Goal: Task Accomplishment & Management: Manage account settings

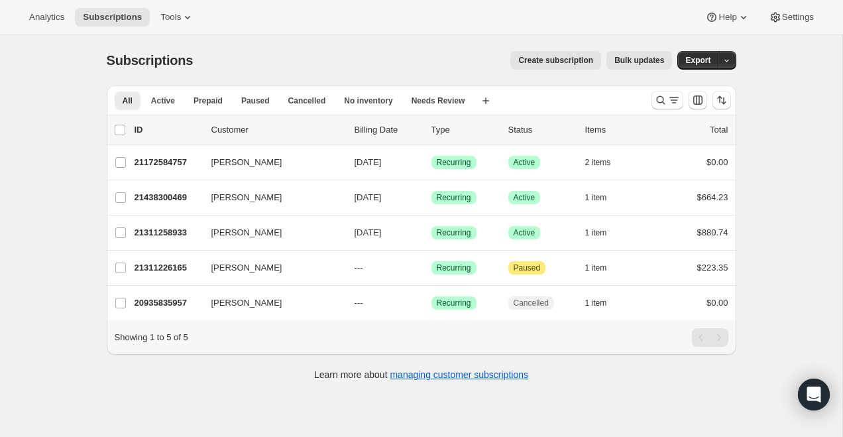
click at [166, 27] on div "Analytics Subscriptions Tools Help Settings" at bounding box center [421, 17] width 843 height 35
click at [175, 8] on button "Tools" at bounding box center [177, 17] width 50 height 19
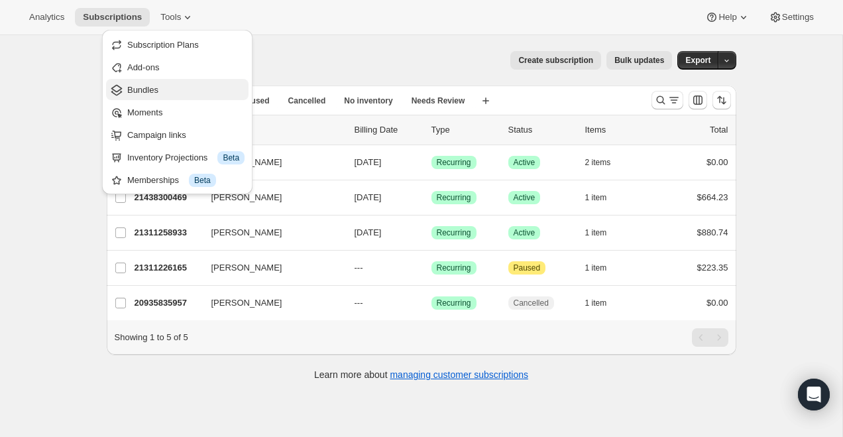
click at [180, 94] on span "Bundles" at bounding box center [185, 89] width 117 height 13
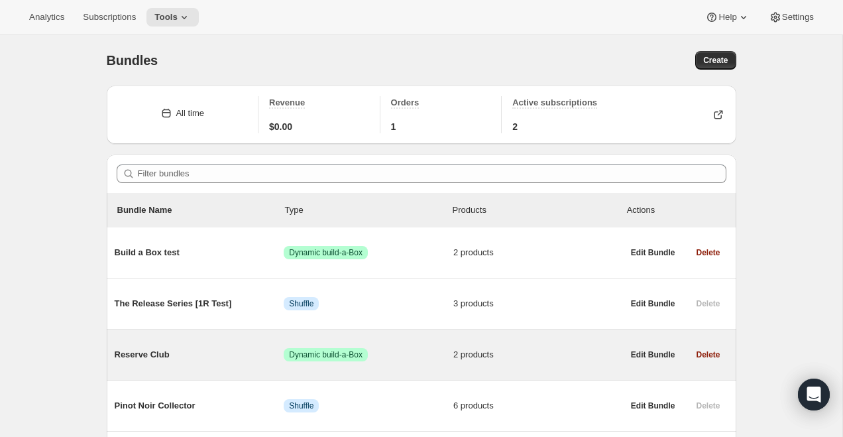
scroll to position [97, 0]
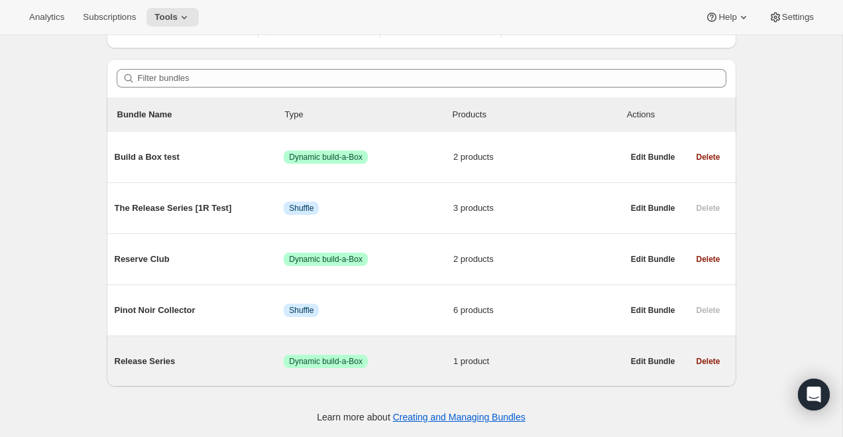
click at [174, 363] on span "Release Series" at bounding box center [200, 360] width 170 height 13
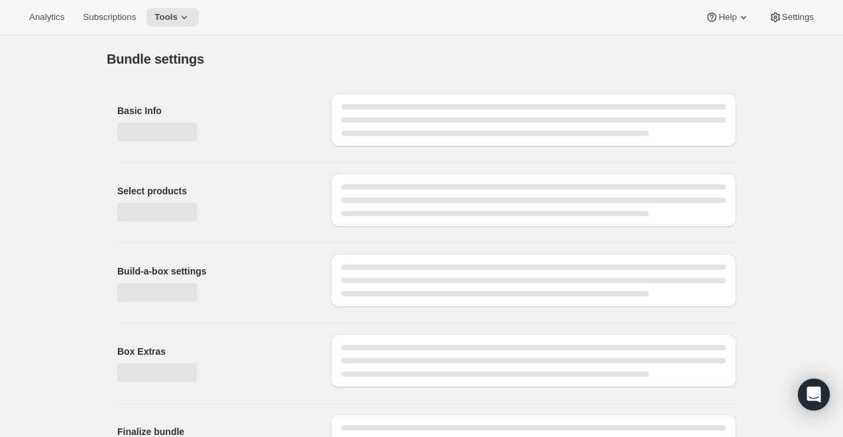
type input "Release Series"
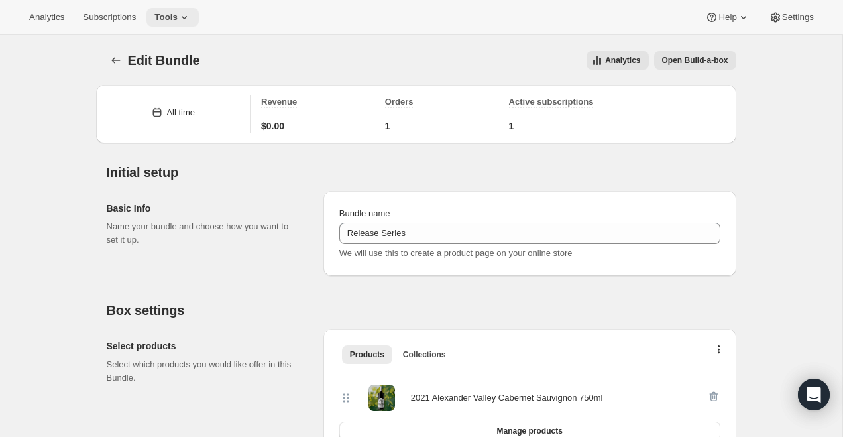
click at [178, 13] on span "Tools" at bounding box center [165, 17] width 23 height 11
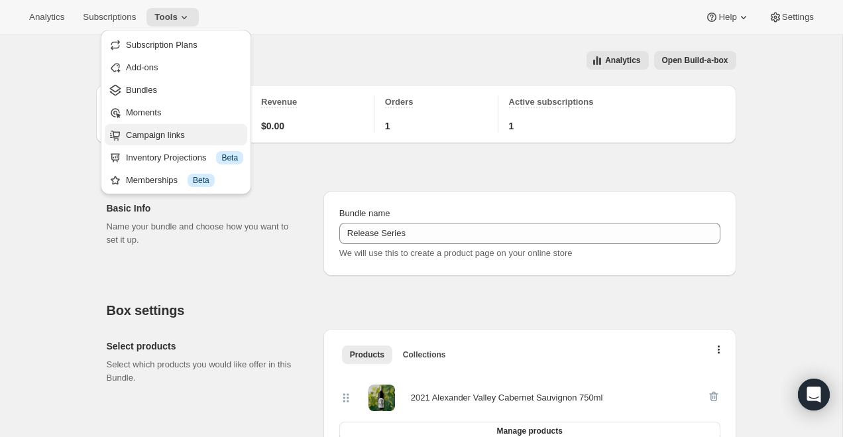
click at [162, 133] on span "Campaign links" at bounding box center [155, 135] width 59 height 10
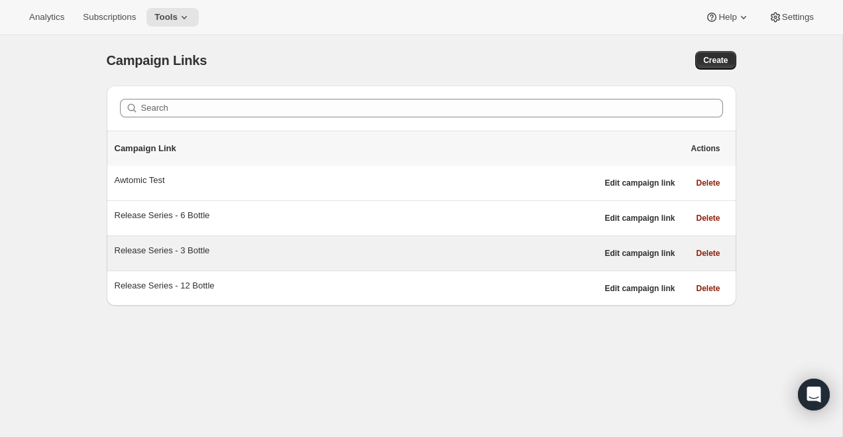
click at [185, 250] on div "Release Series - 3 Bottle" at bounding box center [356, 250] width 482 height 13
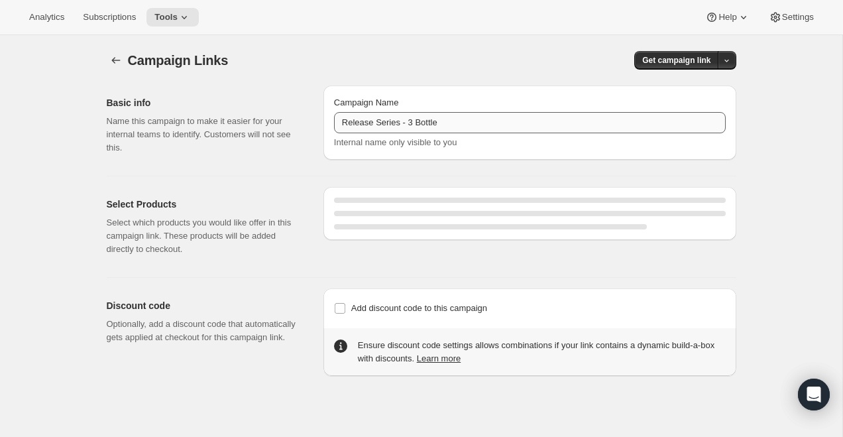
select select "gid://shopify/SellingPlan/710463488309"
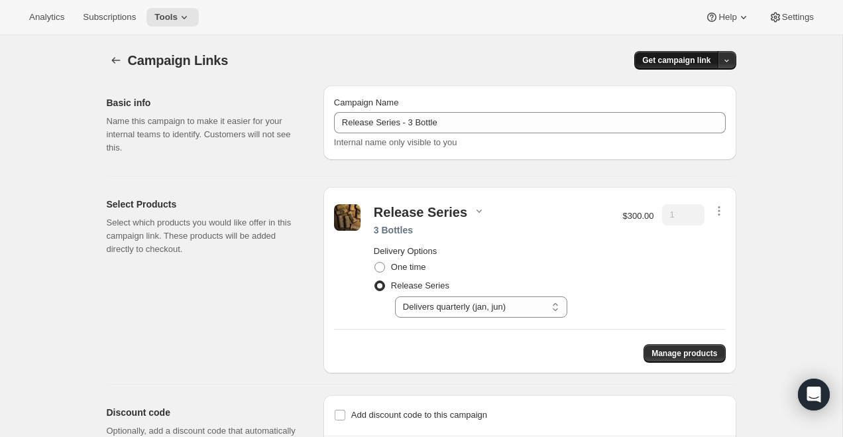
click at [686, 61] on span "Get campaign link" at bounding box center [676, 60] width 68 height 11
click at [701, 83] on span "Copy Link" at bounding box center [709, 88] width 38 height 10
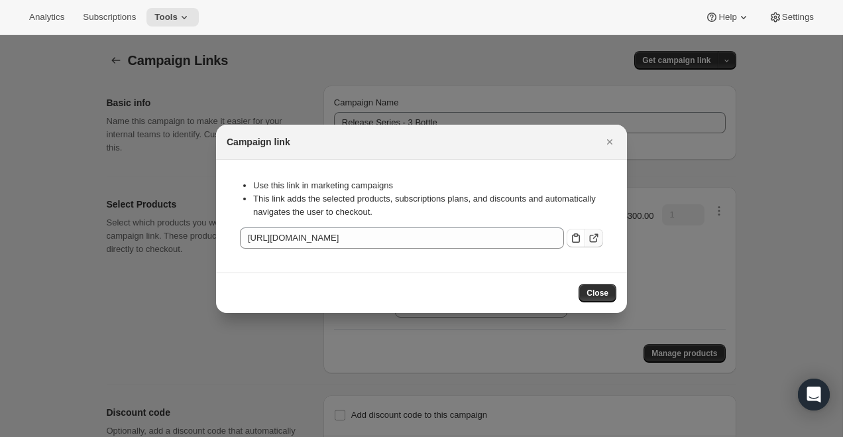
click at [598, 235] on icon ":r5m:" at bounding box center [593, 237] width 13 height 13
click at [322, 81] on div at bounding box center [421, 218] width 843 height 437
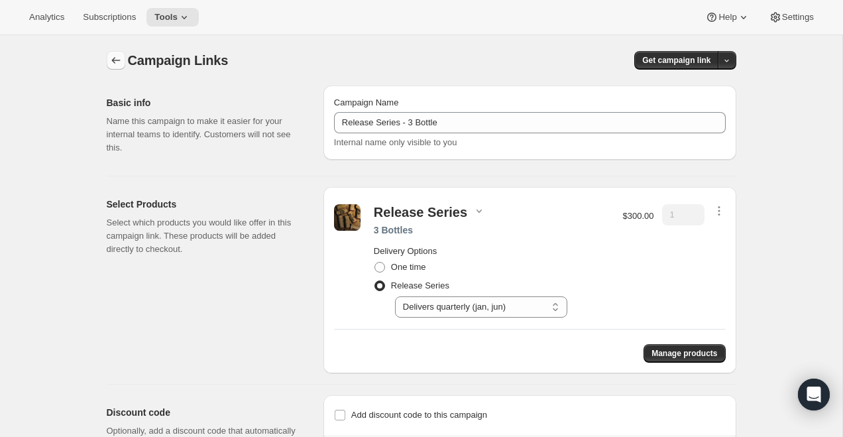
click at [113, 66] on icon "button" at bounding box center [115, 60] width 13 height 13
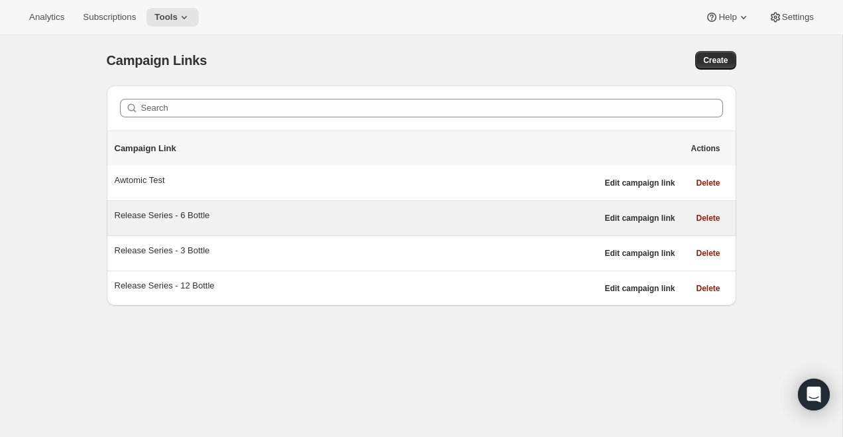
click at [372, 213] on div "Release Series - 6 Bottle" at bounding box center [356, 215] width 482 height 13
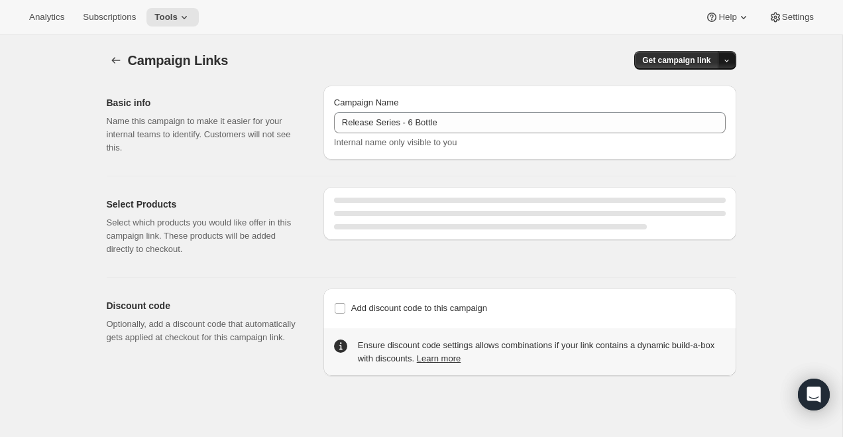
select select "gid://shopify/SellingPlan/710463488309"
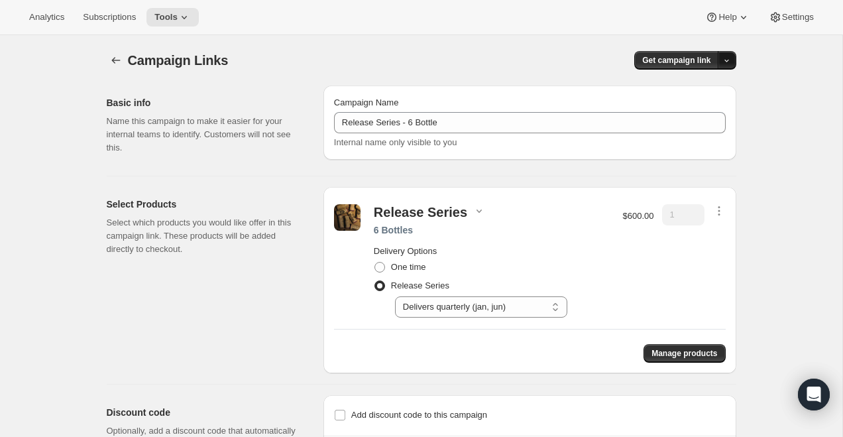
click at [724, 64] on icon "button" at bounding box center [726, 60] width 9 height 9
click at [721, 90] on span "Copy Link" at bounding box center [709, 88] width 38 height 10
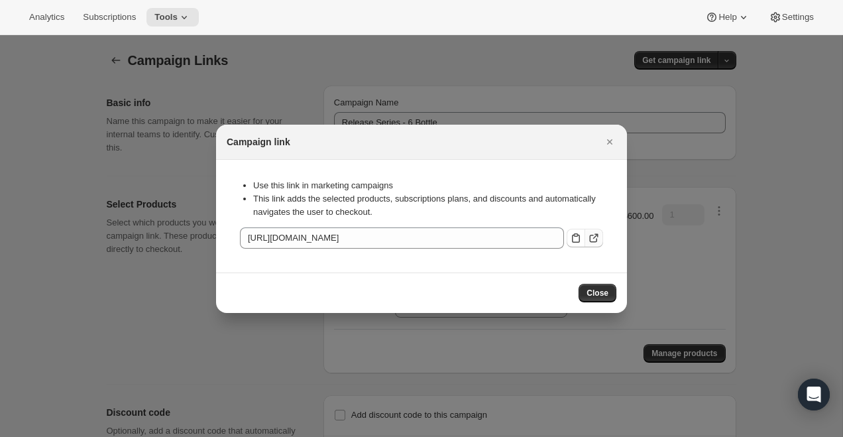
click at [594, 233] on icon ":r6e:" at bounding box center [593, 237] width 13 height 13
click at [199, 60] on div at bounding box center [421, 218] width 843 height 437
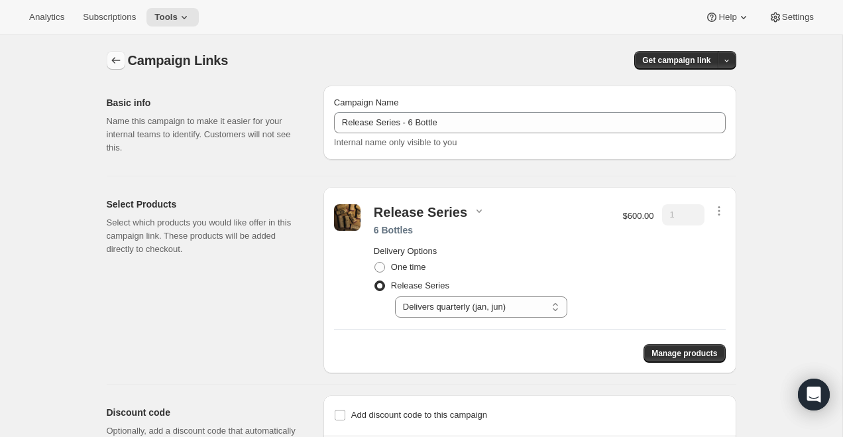
click at [111, 60] on icon "button" at bounding box center [115, 60] width 13 height 13
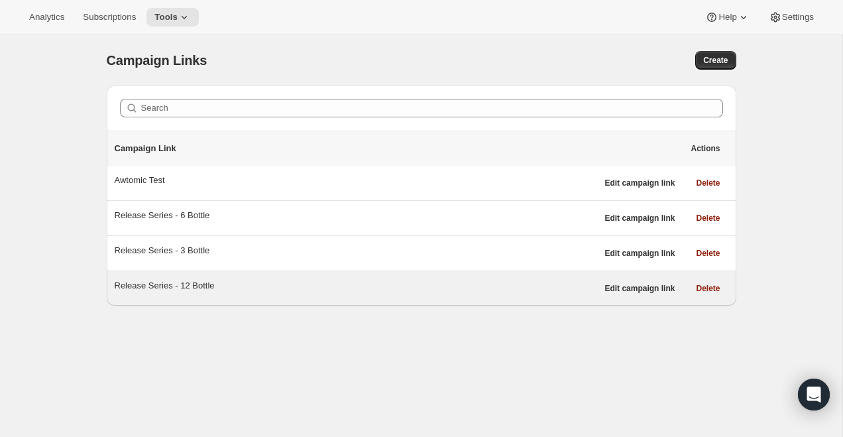
click at [195, 293] on div "Release Series - 12 Bottle" at bounding box center [356, 288] width 482 height 19
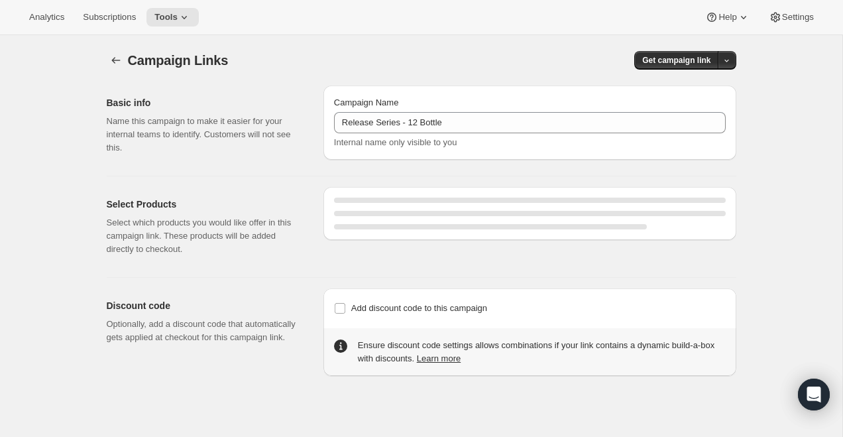
select select "gid://shopify/SellingPlan/710463488309"
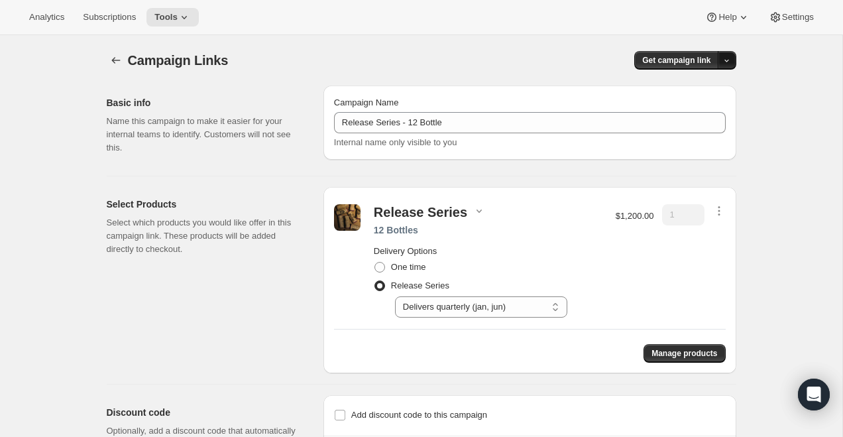
click at [729, 60] on icon "button" at bounding box center [726, 60] width 9 height 9
click at [703, 83] on span "Copy Link" at bounding box center [709, 88] width 38 height 10
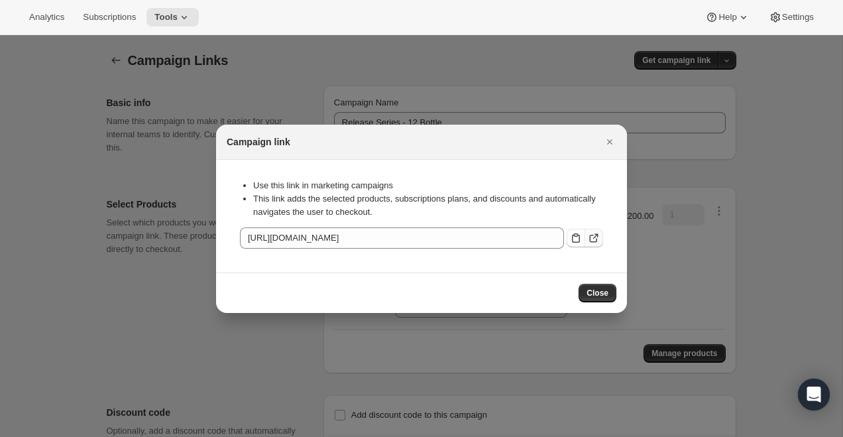
click at [597, 236] on icon ":r76:" at bounding box center [595, 235] width 5 height 5
click at [607, 145] on icon "Close" at bounding box center [609, 141] width 13 height 13
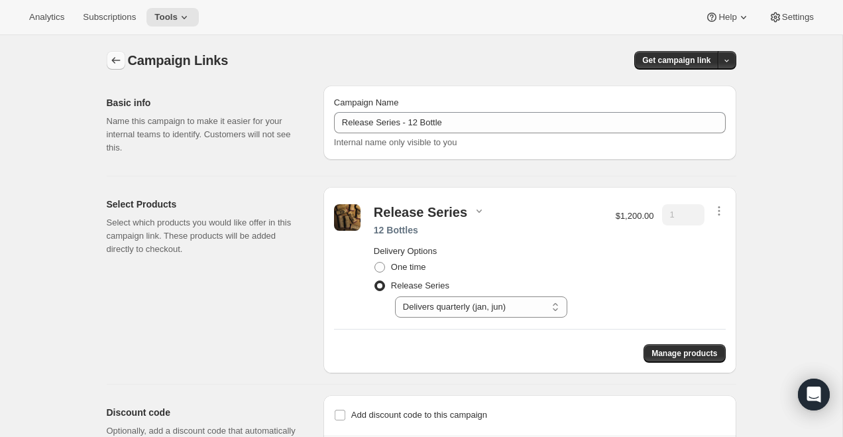
click at [121, 63] on icon "button" at bounding box center [115, 60] width 13 height 13
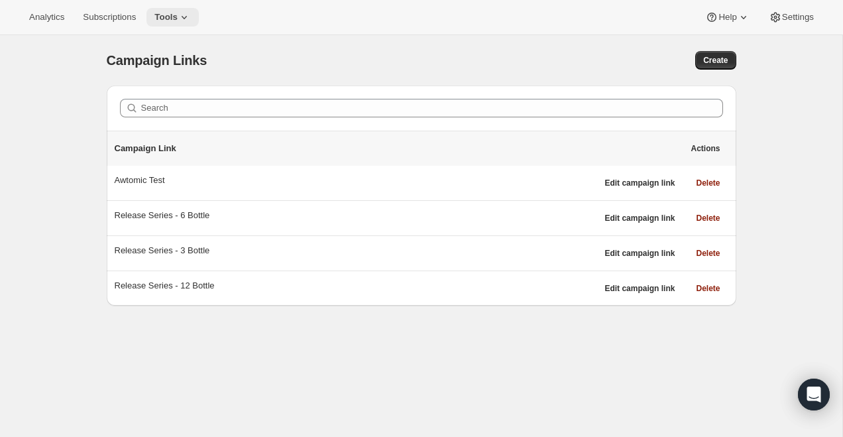
click at [186, 23] on icon at bounding box center [184, 17] width 13 height 13
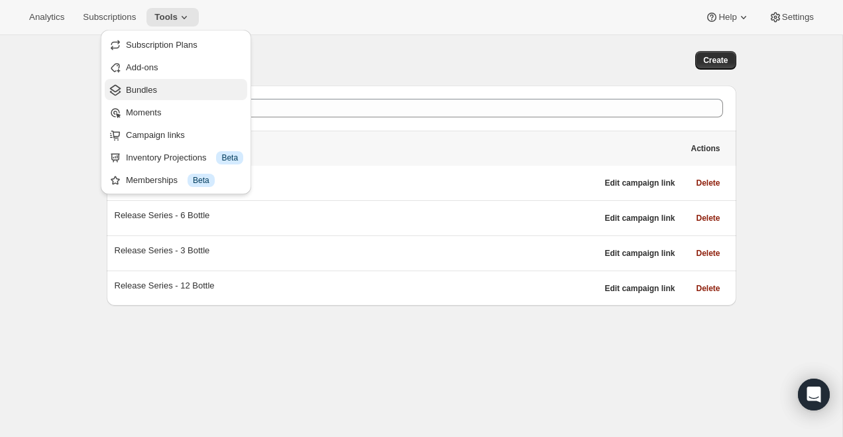
click at [184, 94] on span "Bundles" at bounding box center [184, 89] width 117 height 13
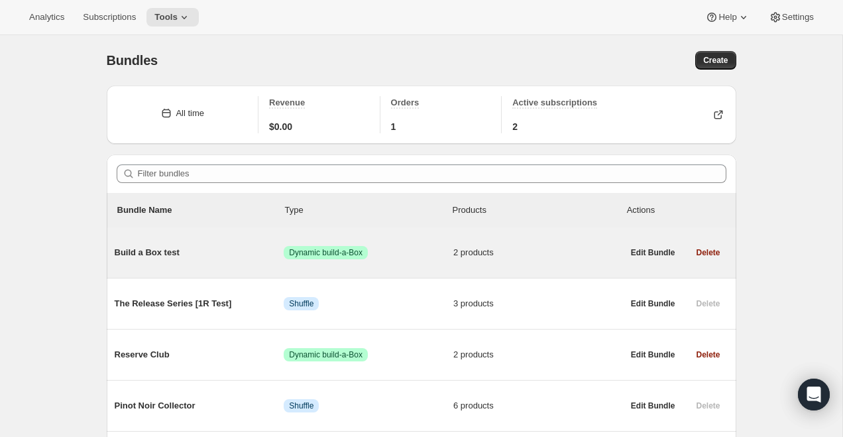
scroll to position [97, 0]
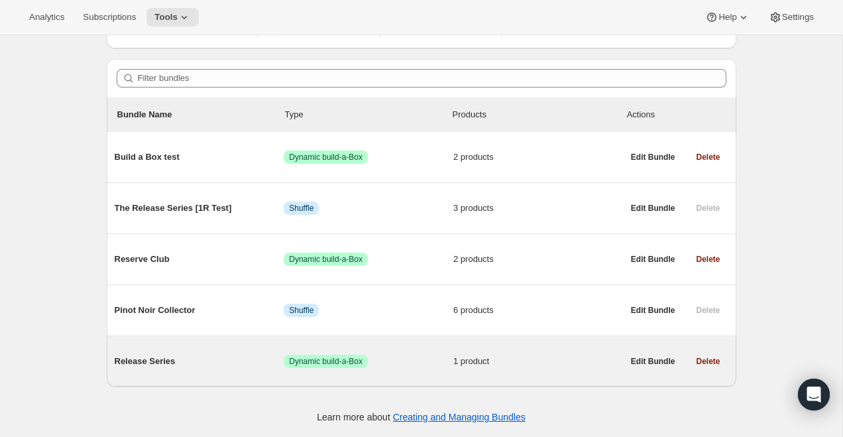
click at [145, 364] on span "Release Series" at bounding box center [200, 360] width 170 height 13
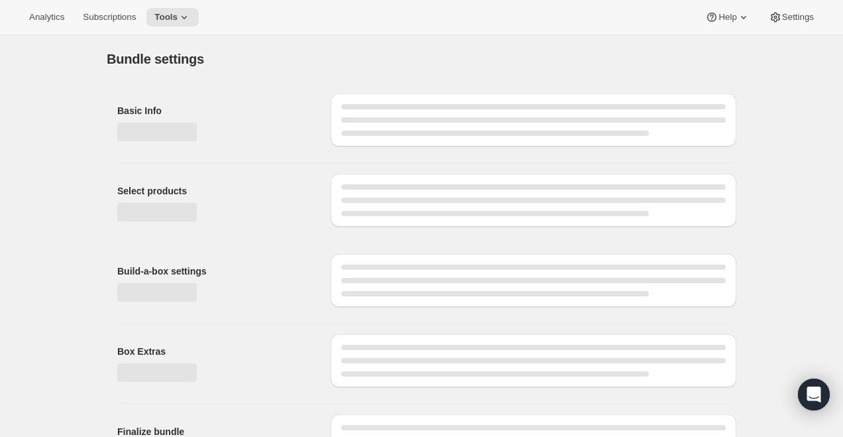
type input "Release Series"
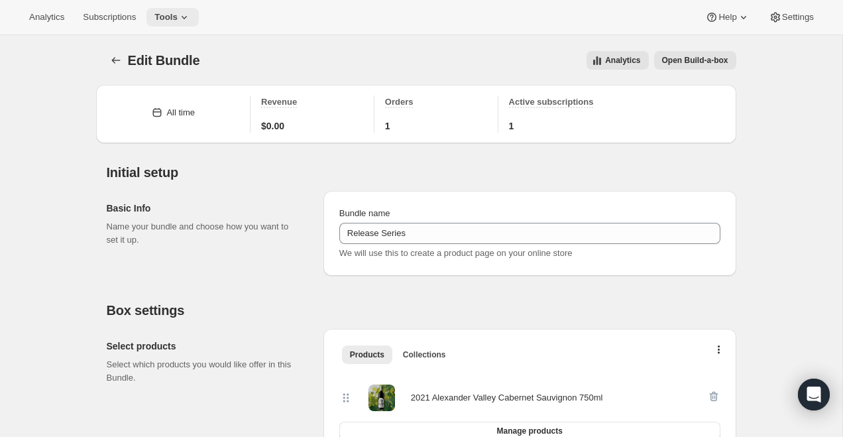
click at [174, 17] on span "Tools" at bounding box center [165, 17] width 23 height 11
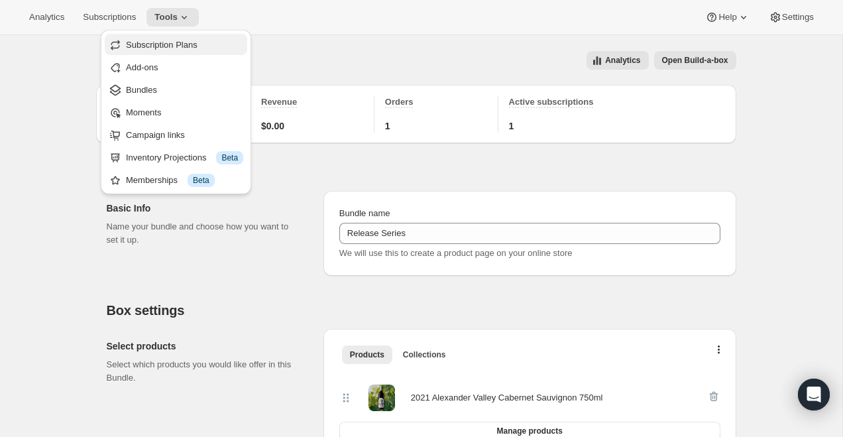
click at [170, 50] on span "Subscription Plans" at bounding box center [184, 44] width 117 height 13
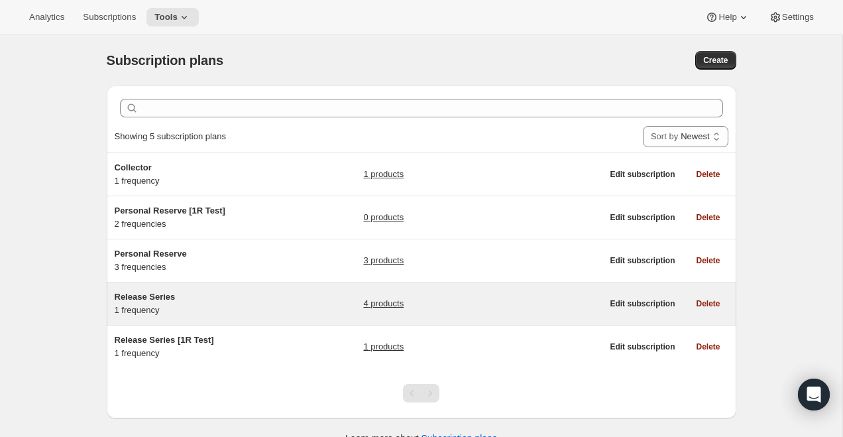
click at [160, 299] on span "Release Series" at bounding box center [145, 297] width 61 height 10
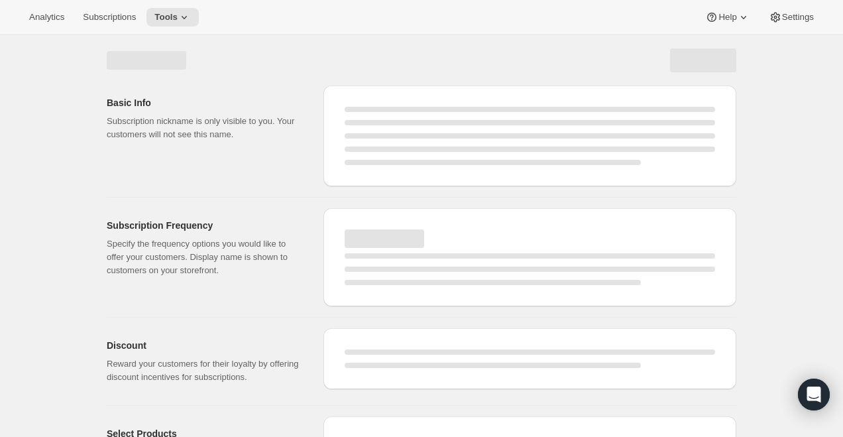
select select "WEEK"
select select "MONTH"
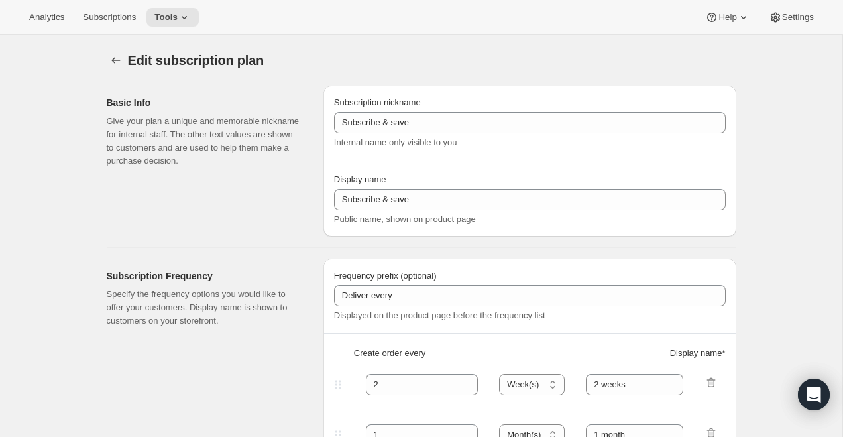
select select "YEARDAY"
select select "6"
type input "Release Series"
type input "Delivers quarterly"
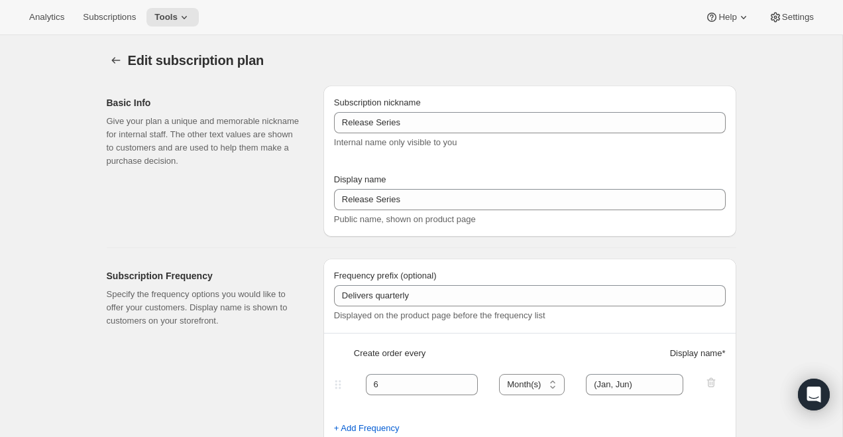
type input "6"
select select "MONTH"
type input "(Jan, Jun)"
type input "Choose how many bottles you want of the Napa Valley Release​, Alexander Valley …"
checkbox input "true"
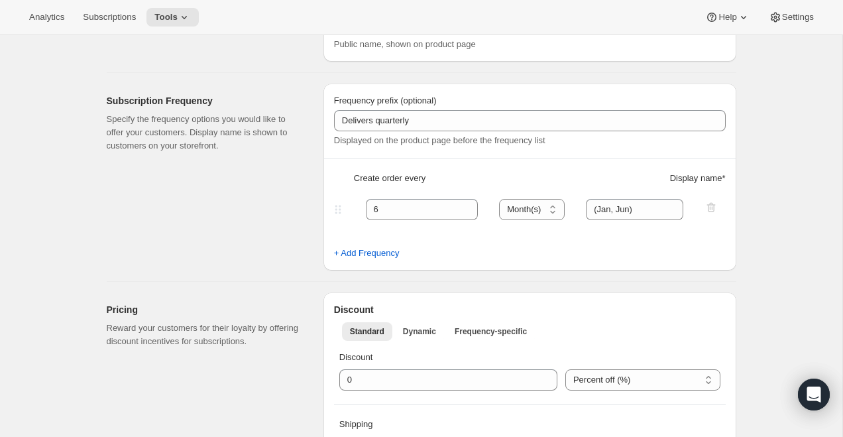
scroll to position [184, 0]
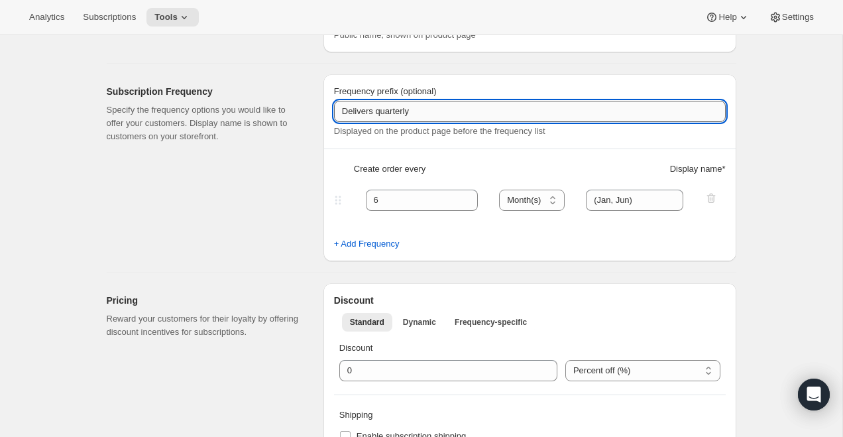
click at [432, 117] on input "Delivers quarterly" at bounding box center [530, 111] width 392 height 21
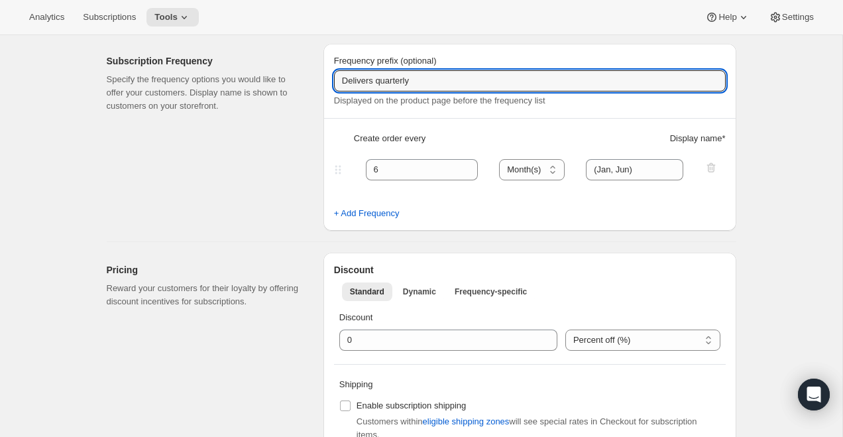
scroll to position [216, 0]
drag, startPoint x: 376, startPoint y: 83, endPoint x: 508, endPoint y: 83, distance: 131.9
click at [508, 83] on input "Delivers quarterly" at bounding box center [530, 79] width 392 height 21
click at [376, 80] on input "Delivers twice yearly" at bounding box center [530, 79] width 392 height 21
type input "Delivered twice yearly"
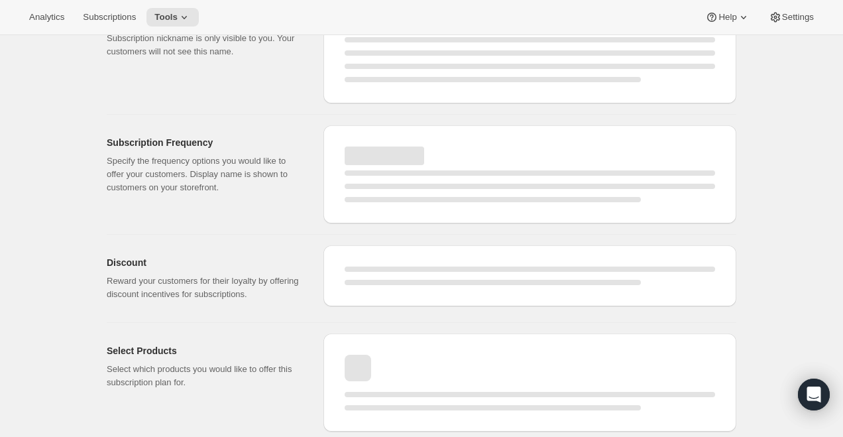
select select "MONTH"
select select "YEARDAY"
select select "6"
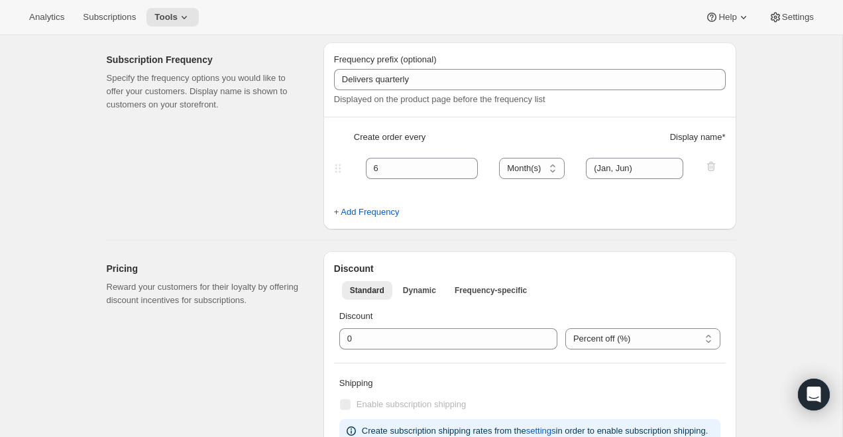
type input "Delivered twice yearly"
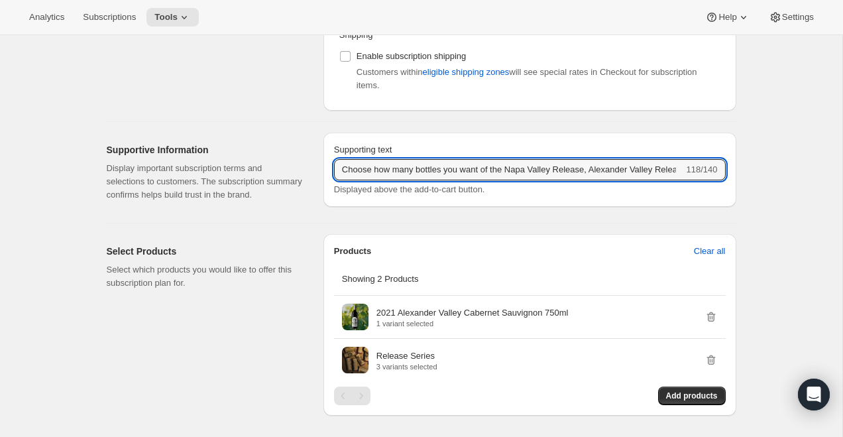
scroll to position [0, 152]
drag, startPoint x: 451, startPoint y: 170, endPoint x: 692, endPoint y: 165, distance: 241.9
click at [692, 165] on div "Choose how many bottles you want of the Napa Valley Release​, Alexander Valley …" at bounding box center [530, 169] width 392 height 21
click at [593, 165] on input "Choose how many bottles you want of the Napa Valley Release​, Alexander Valley …" at bounding box center [509, 169] width 350 height 21
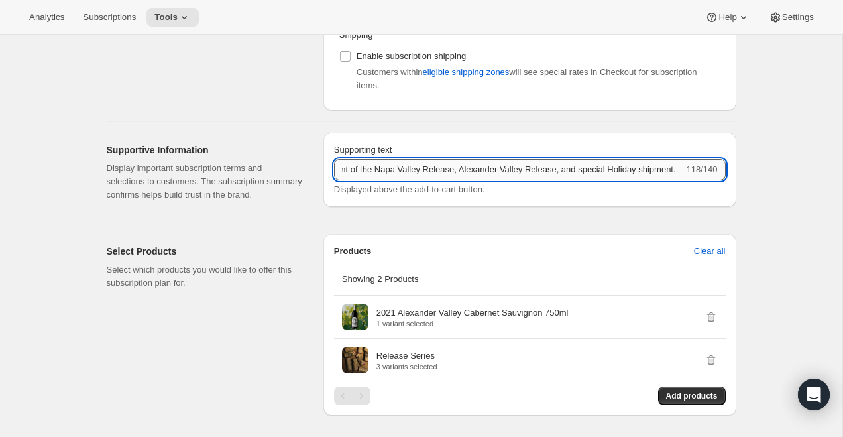
click at [593, 165] on input "Choose how many bottles you want of the Napa Valley Release​, Alexander Valley …" at bounding box center [509, 169] width 350 height 21
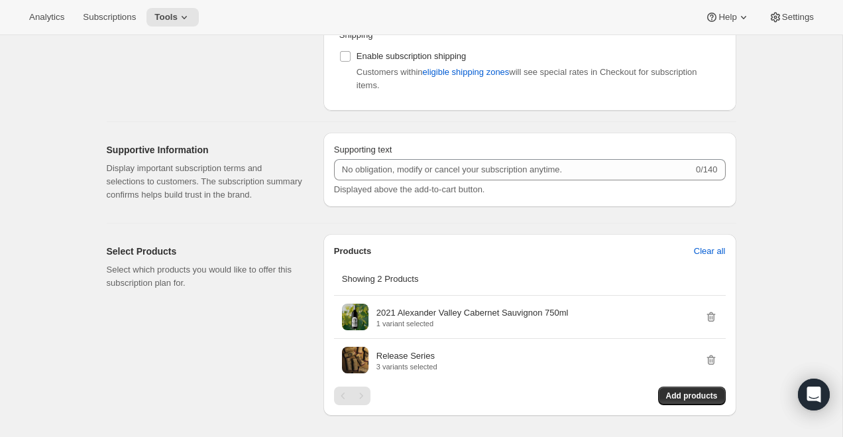
select select "MONTH"
select select "YEARDAY"
select select "6"
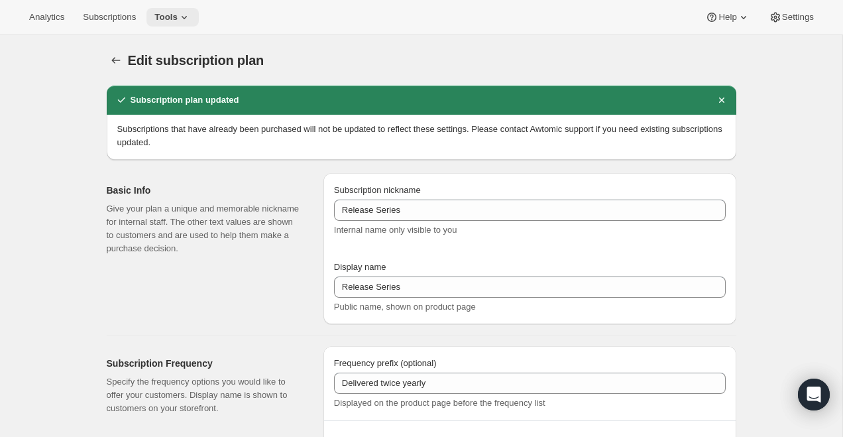
click at [176, 19] on span "Tools" at bounding box center [165, 17] width 23 height 11
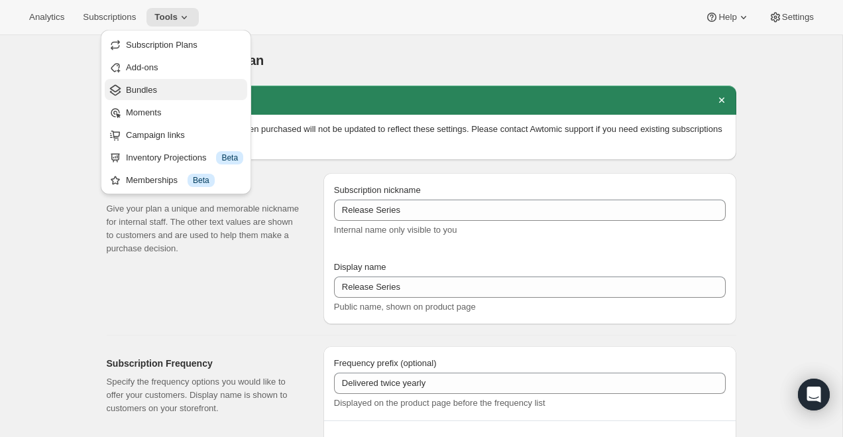
click at [156, 91] on span "Bundles" at bounding box center [141, 90] width 31 height 10
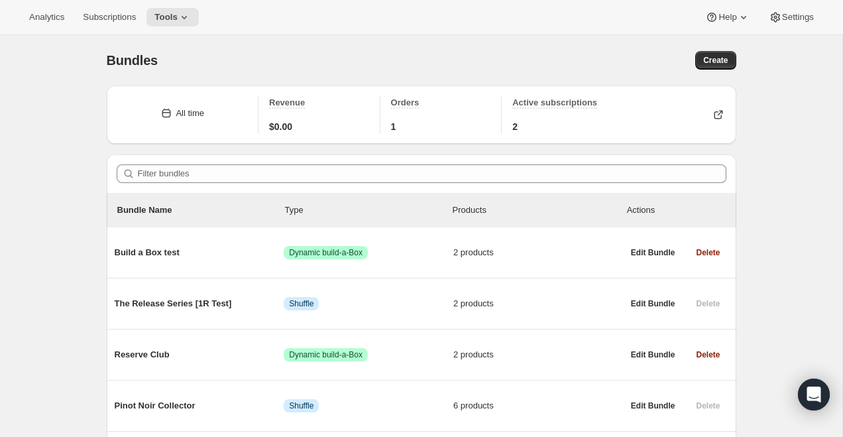
scroll to position [97, 0]
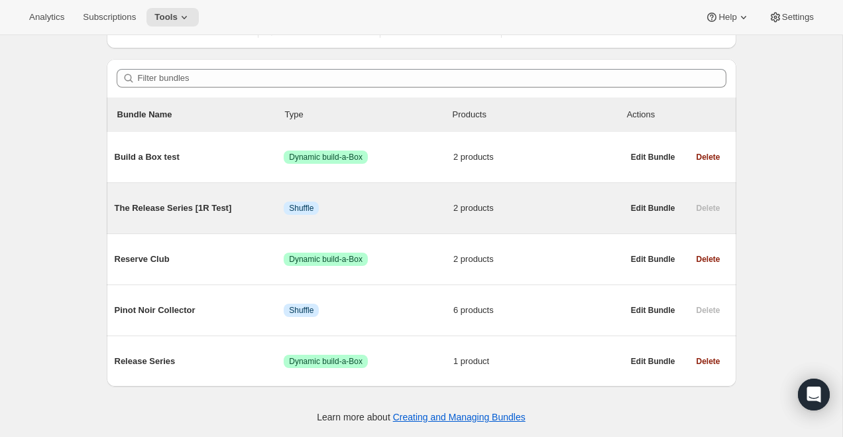
click at [706, 206] on div "Delete" at bounding box center [708, 208] width 40 height 19
click at [178, 205] on span "The Release Series [1R Test]" at bounding box center [200, 207] width 170 height 13
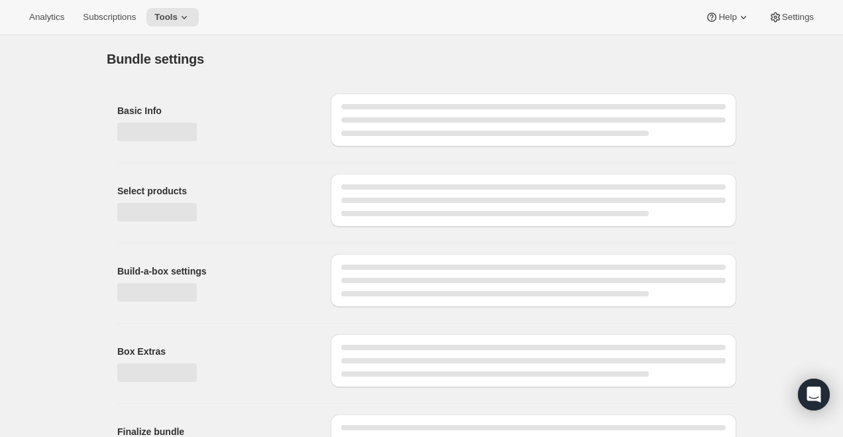
type input "The Release Series [1R Test]"
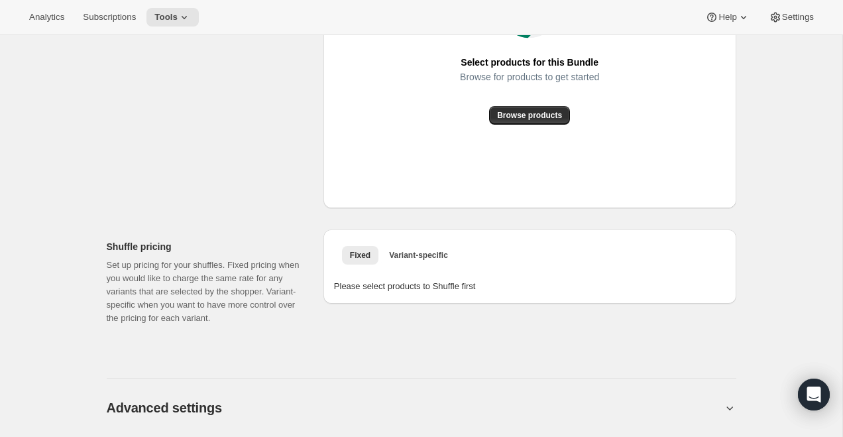
scroll to position [961, 0]
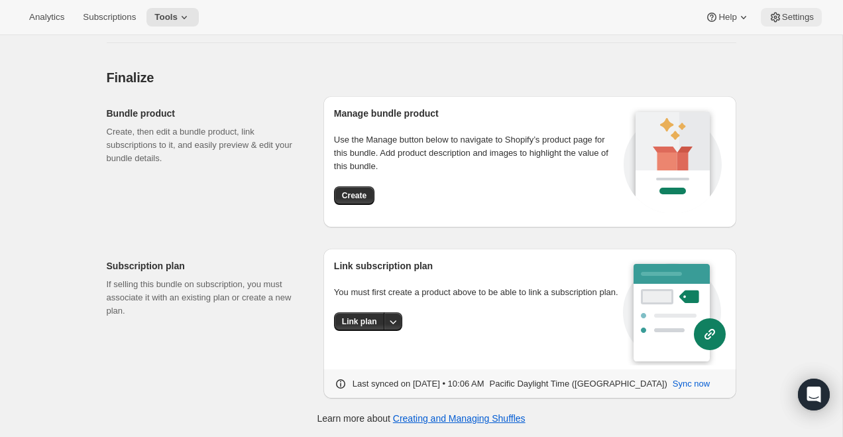
click at [794, 20] on span "Settings" at bounding box center [798, 17] width 32 height 11
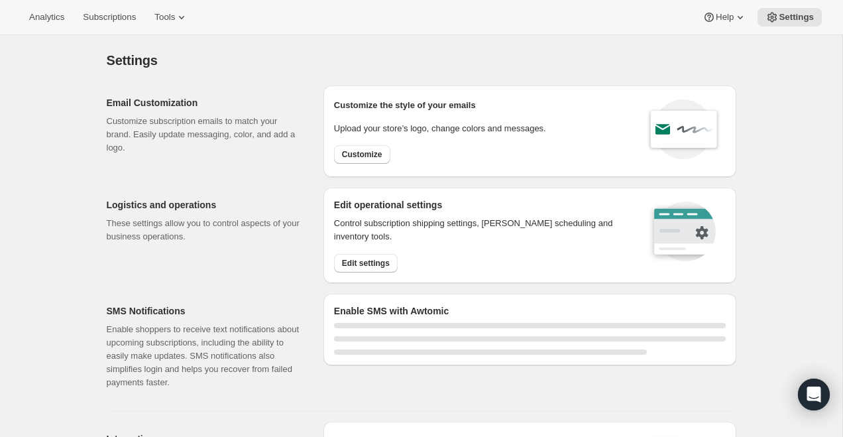
select select "22:00"
select select "09:00"
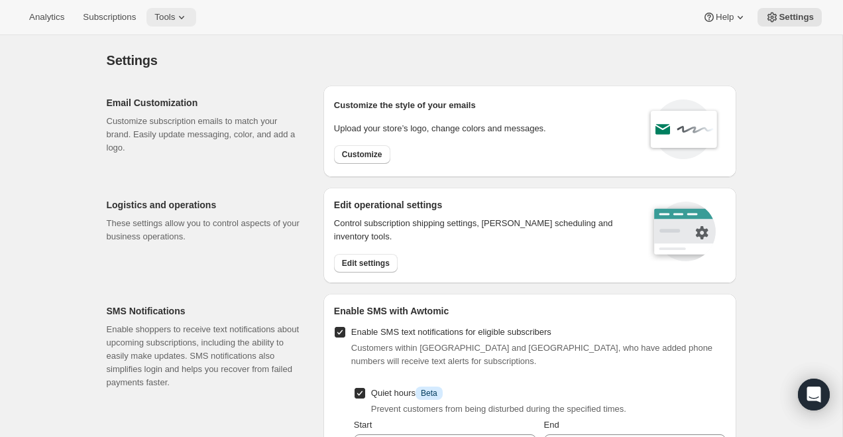
click at [180, 9] on button "Tools" at bounding box center [171, 17] width 50 height 19
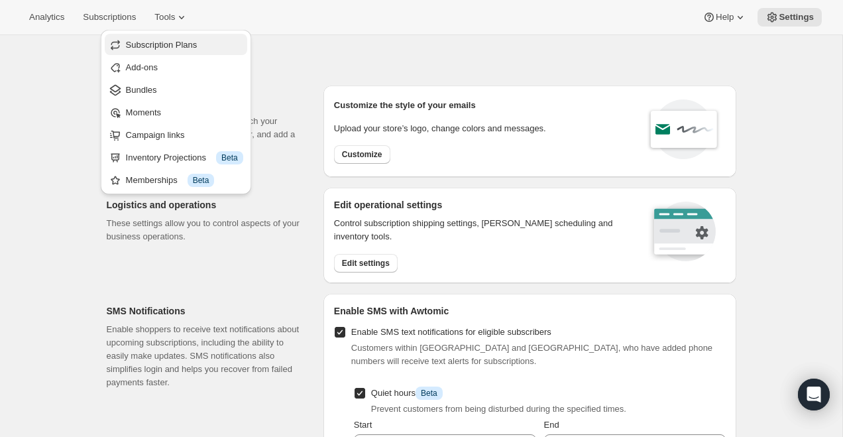
click at [175, 48] on span "Subscription Plans" at bounding box center [162, 45] width 72 height 10
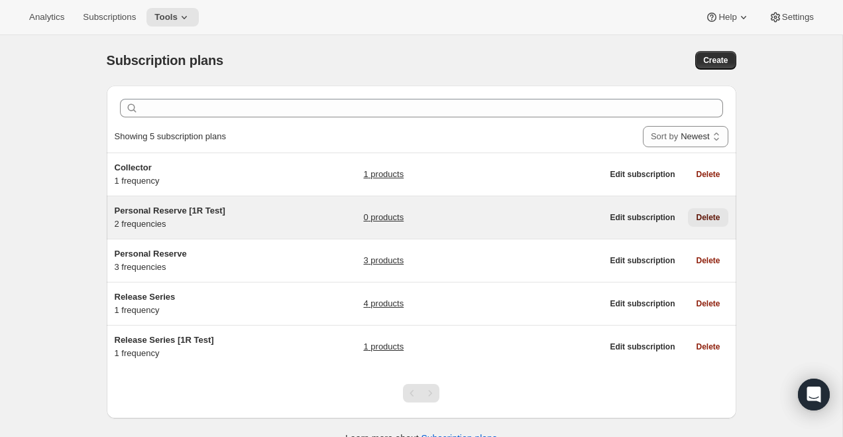
click at [711, 215] on span "Delete" at bounding box center [708, 217] width 24 height 11
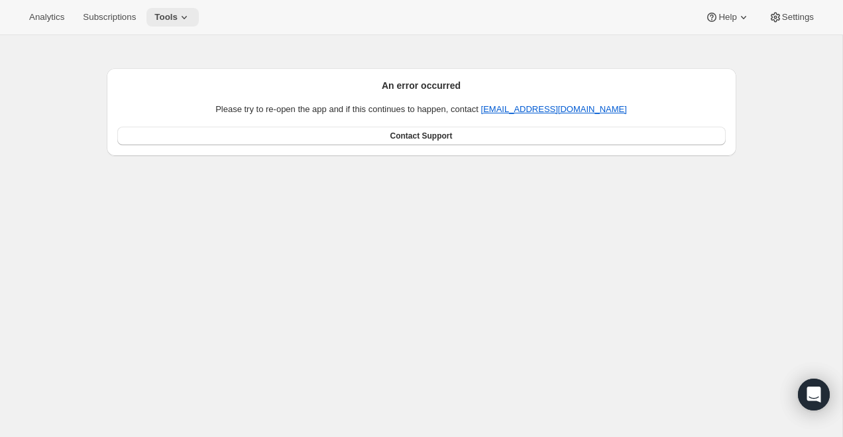
click at [178, 13] on span "Tools" at bounding box center [165, 17] width 23 height 11
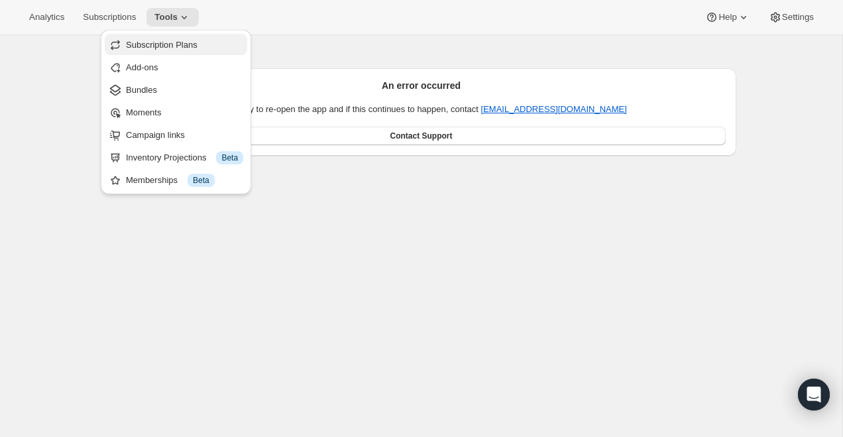
click at [170, 36] on button "Subscription Plans" at bounding box center [176, 44] width 142 height 21
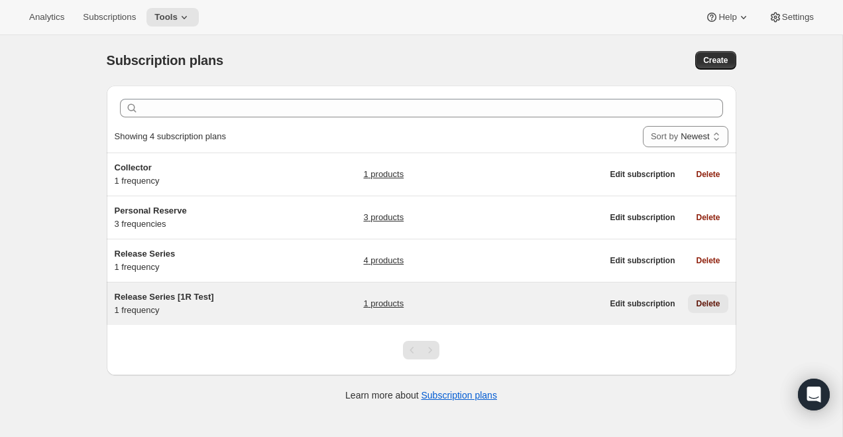
click at [706, 303] on span "Delete" at bounding box center [708, 303] width 24 height 11
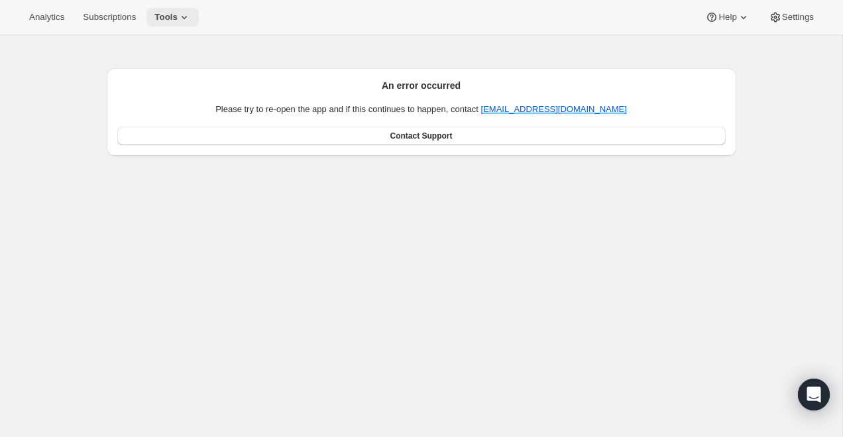
click at [184, 12] on icon at bounding box center [184, 17] width 13 height 13
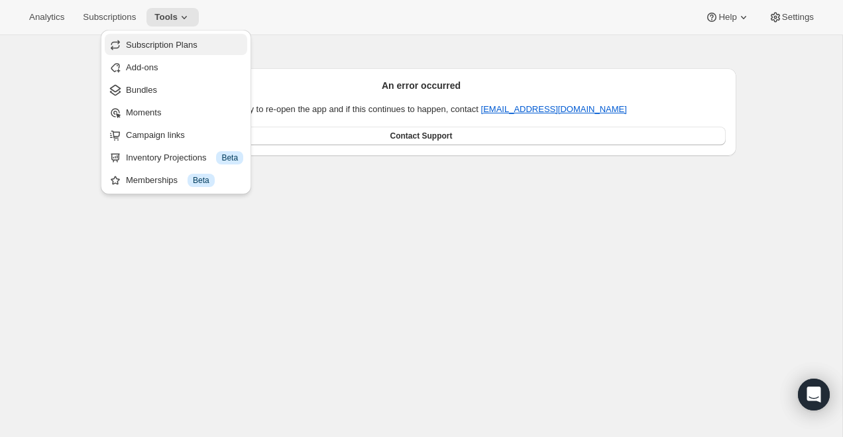
click at [177, 40] on span "Subscription Plans" at bounding box center [162, 45] width 72 height 10
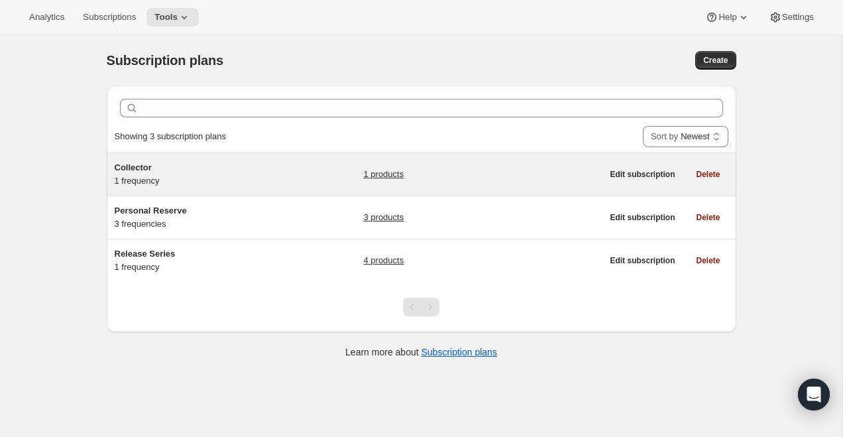
click at [163, 164] on h5 "Collector" at bounding box center [198, 167] width 166 height 13
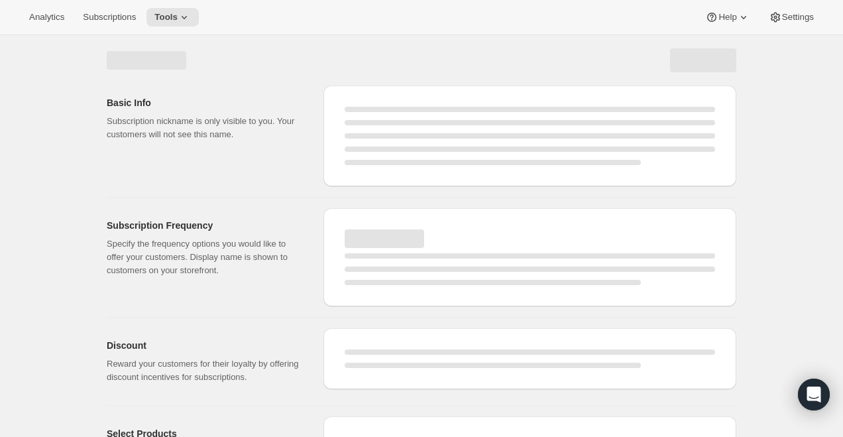
select select "WEEK"
select select "MONTH"
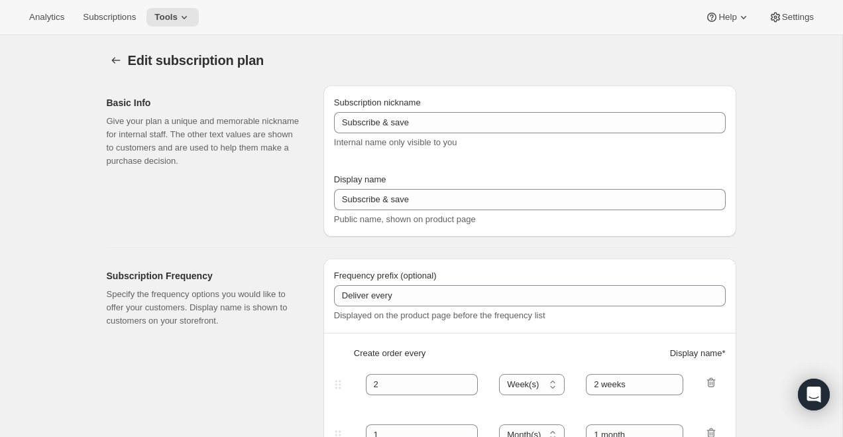
checkbox input "true"
type input "Collector"
type input "3"
select select "MONTH"
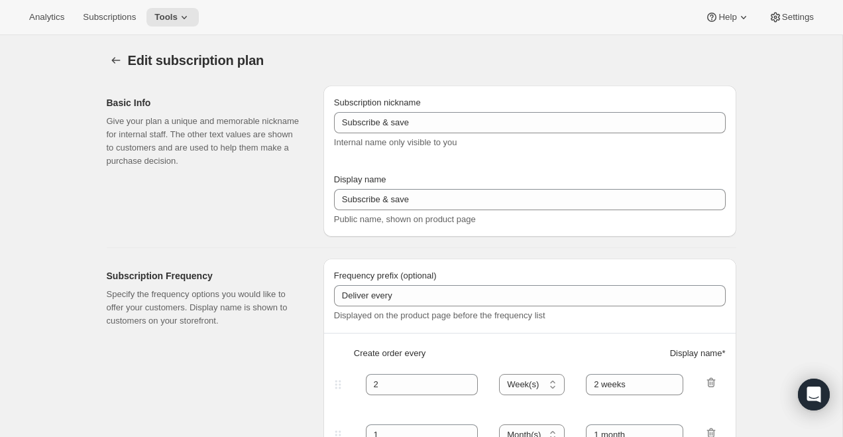
type input "3 Months"
checkbox input "true"
select select "MONTHDAY"
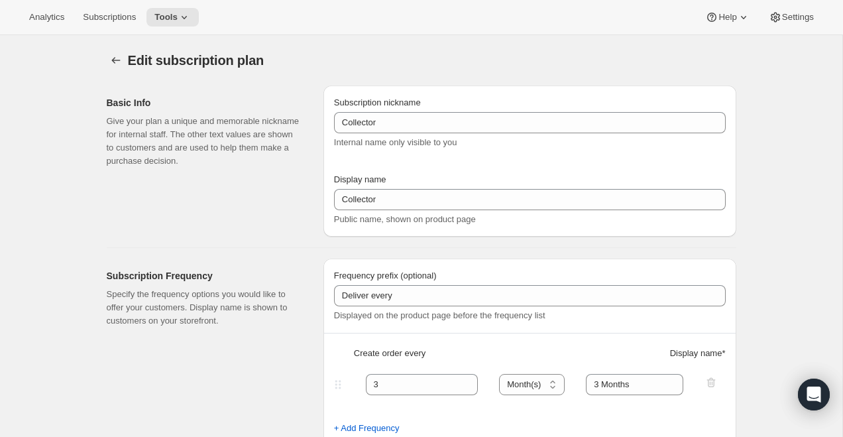
click at [115, 60] on icon "Subscription plans" at bounding box center [115, 60] width 13 height 13
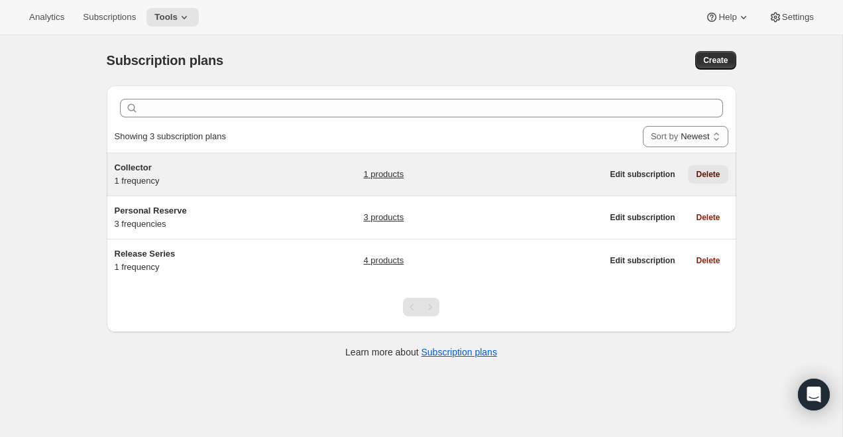
click at [707, 172] on span "Delete" at bounding box center [708, 174] width 24 height 11
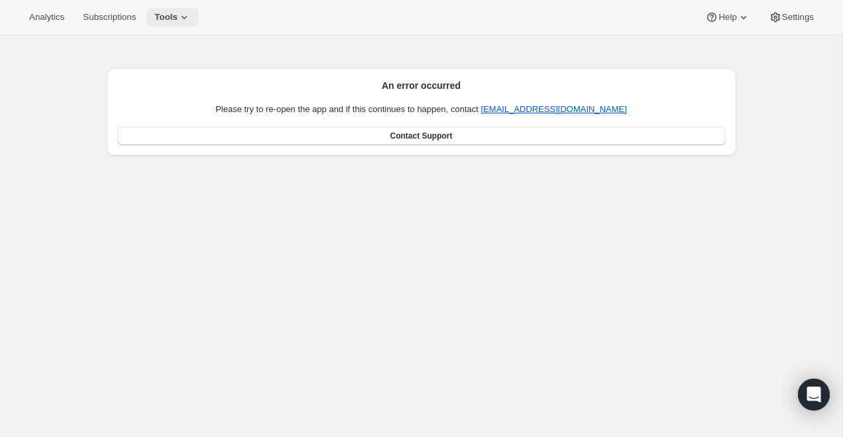
click at [186, 18] on icon at bounding box center [184, 17] width 13 height 13
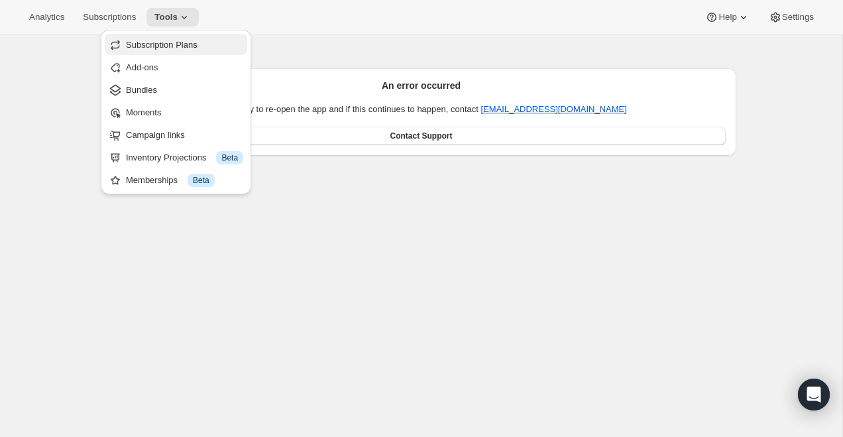
click at [174, 42] on span "Subscription Plans" at bounding box center [162, 45] width 72 height 10
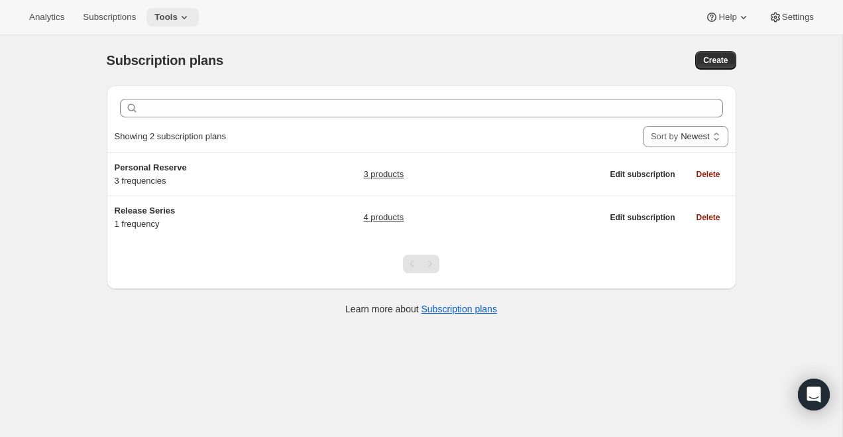
click at [178, 19] on span "Tools" at bounding box center [165, 17] width 23 height 11
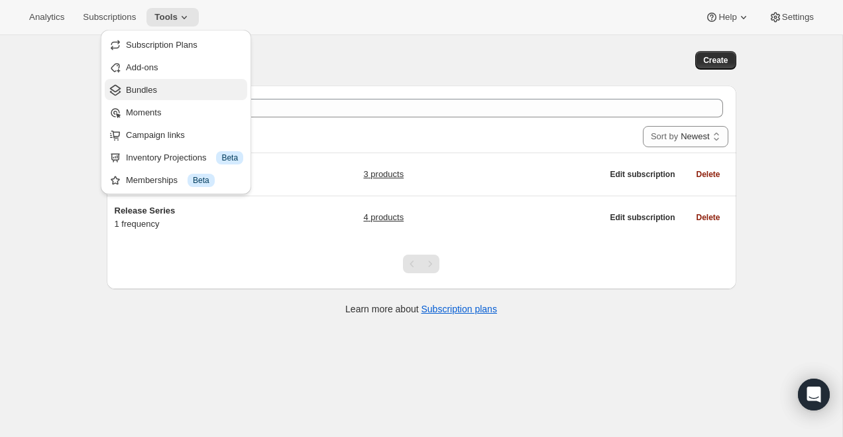
click at [182, 94] on span "Bundles" at bounding box center [184, 89] width 117 height 13
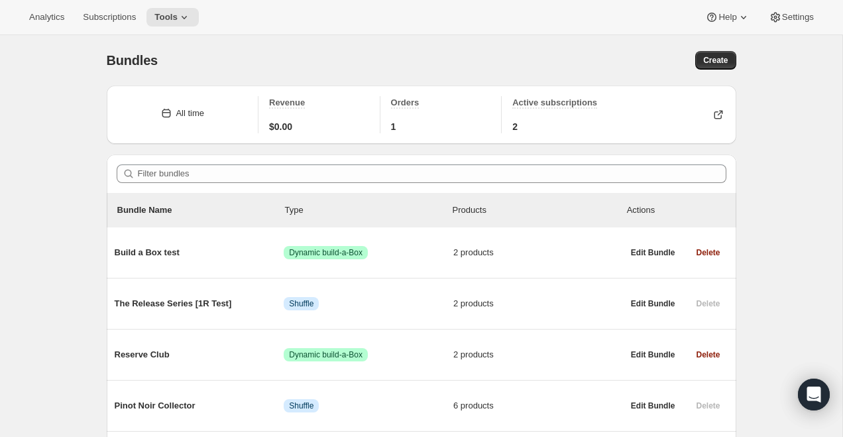
scroll to position [97, 0]
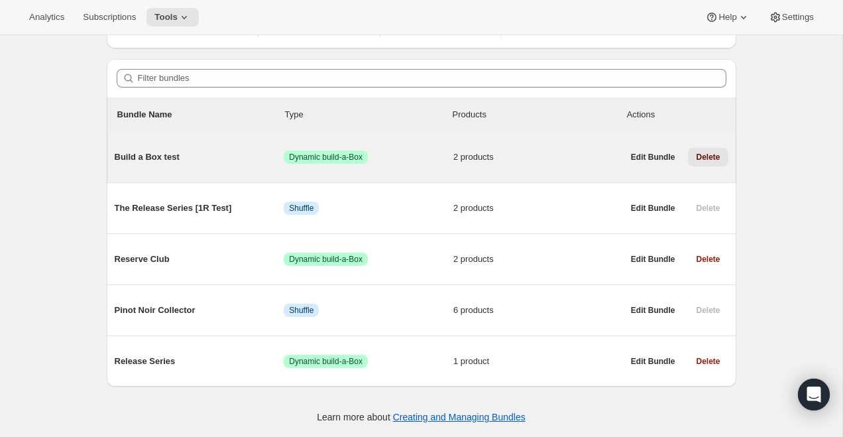
click at [720, 154] on button "Delete" at bounding box center [708, 157] width 40 height 19
click at [706, 154] on span "Delete" at bounding box center [708, 157] width 24 height 11
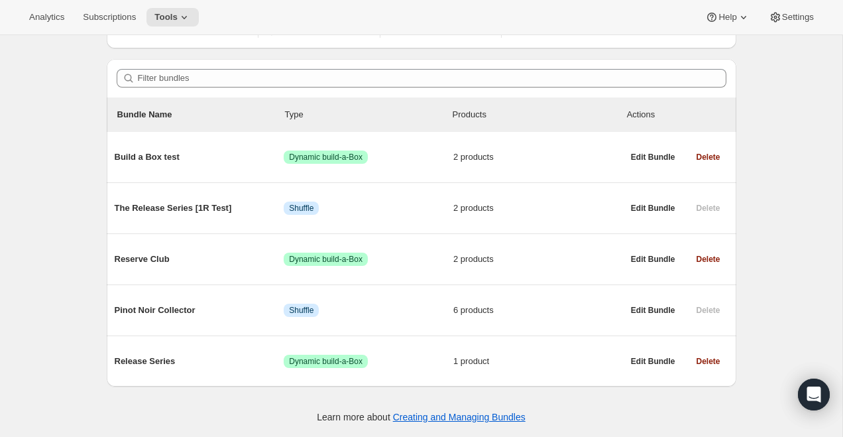
scroll to position [168, 0]
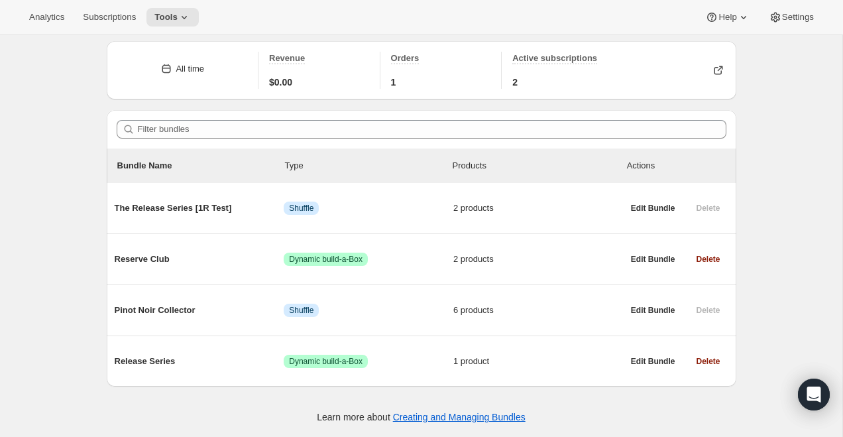
click at [551, 160] on div "Products" at bounding box center [537, 165] width 168 height 13
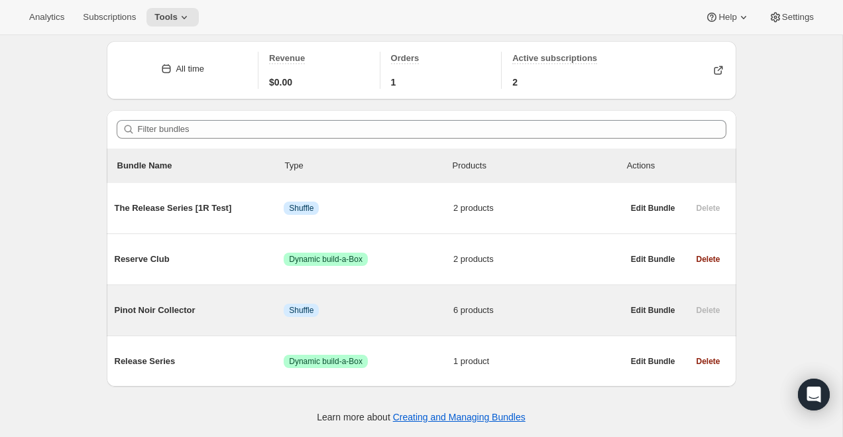
click at [398, 318] on div "Pinot Noir Collector Info Shuffle 6 products" at bounding box center [369, 310] width 508 height 34
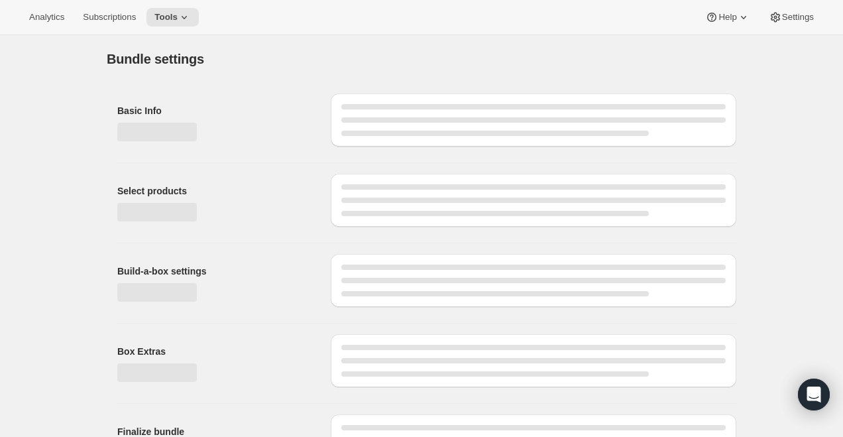
type input "Pinot Noir Collector"
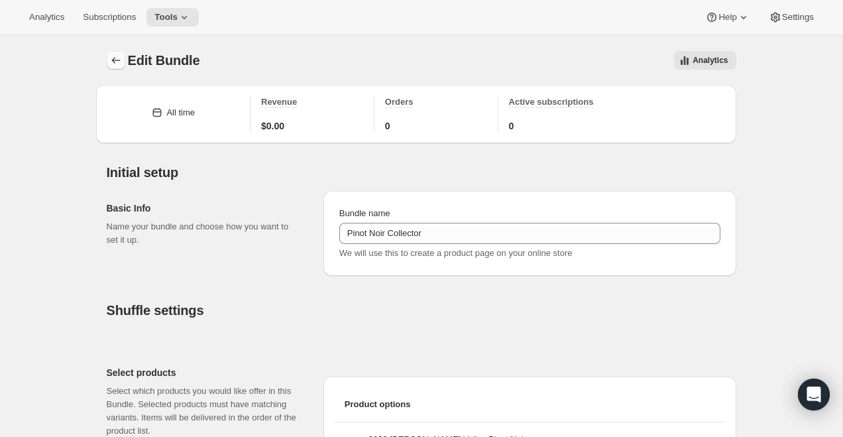
click at [117, 61] on icon "Bundles" at bounding box center [115, 60] width 13 height 13
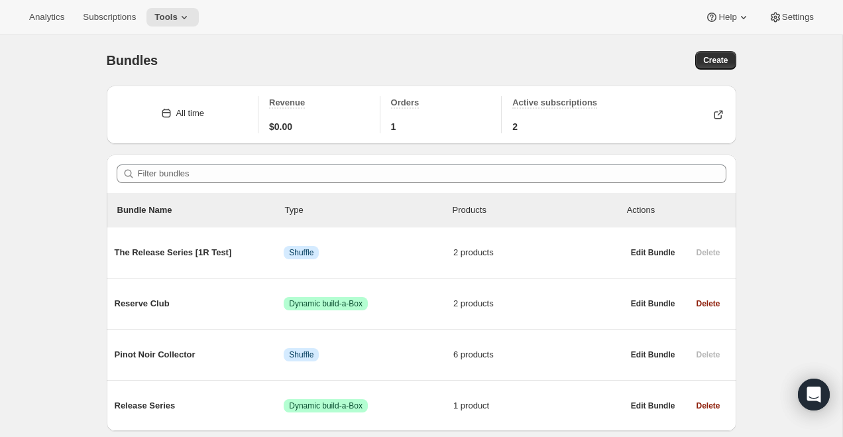
scroll to position [46, 0]
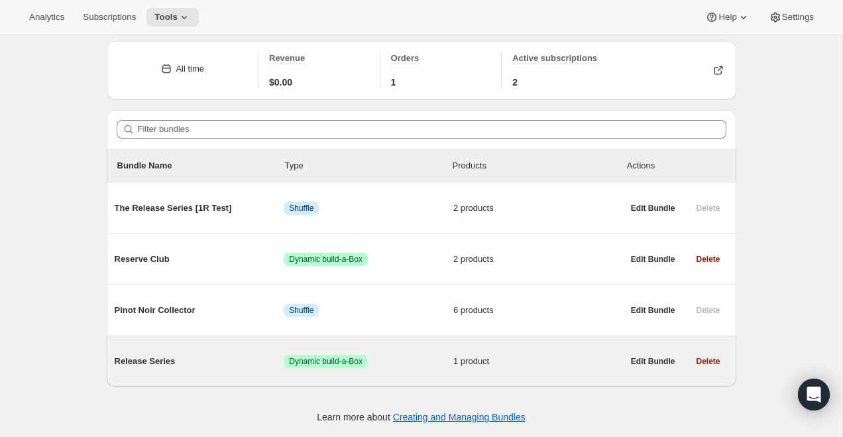
click at [159, 373] on div "Release Series Success Dynamic build-a-Box 1 product" at bounding box center [369, 361] width 508 height 34
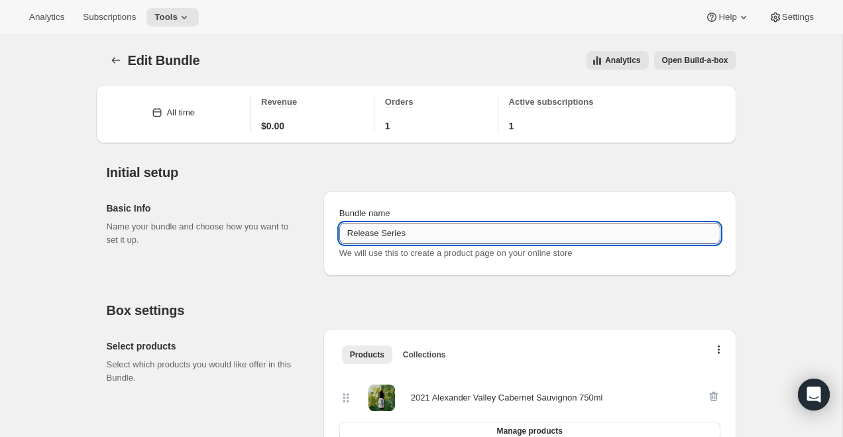
drag, startPoint x: 387, startPoint y: 235, endPoint x: 498, endPoint y: 235, distance: 111.3
click at [498, 235] on input "Release Series" at bounding box center [529, 233] width 381 height 21
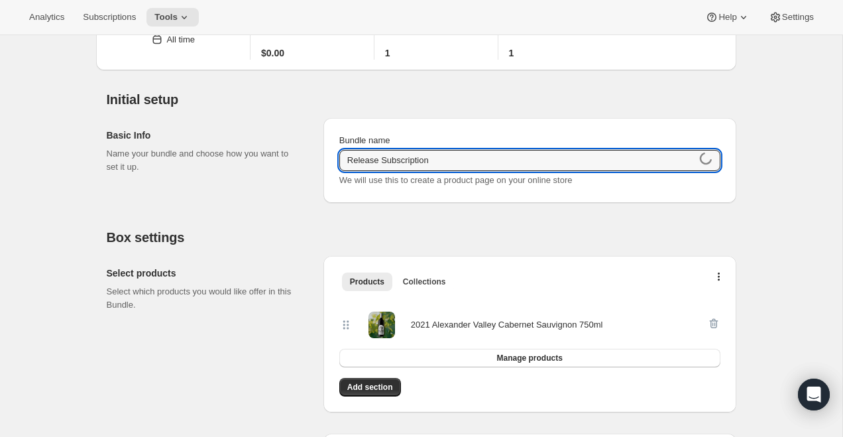
scroll to position [84, 0]
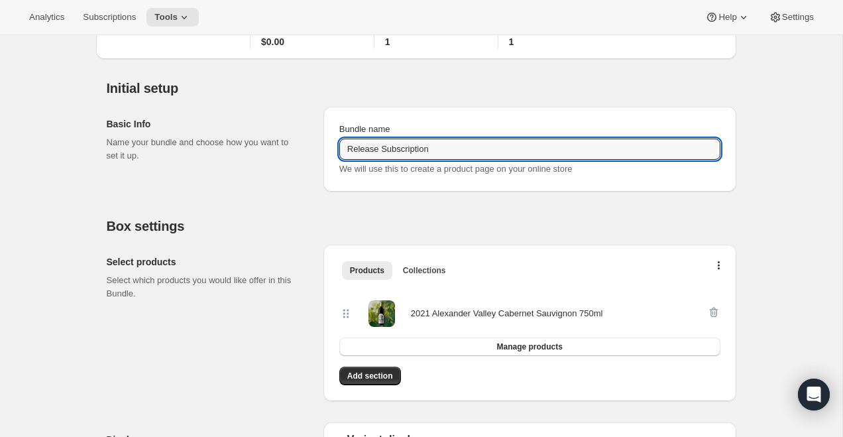
type input "Release Subscription"
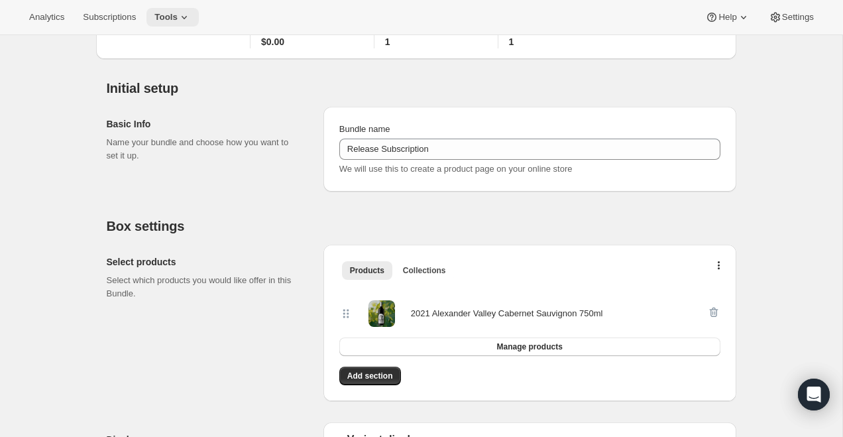
click at [178, 19] on span "Tools" at bounding box center [165, 17] width 23 height 11
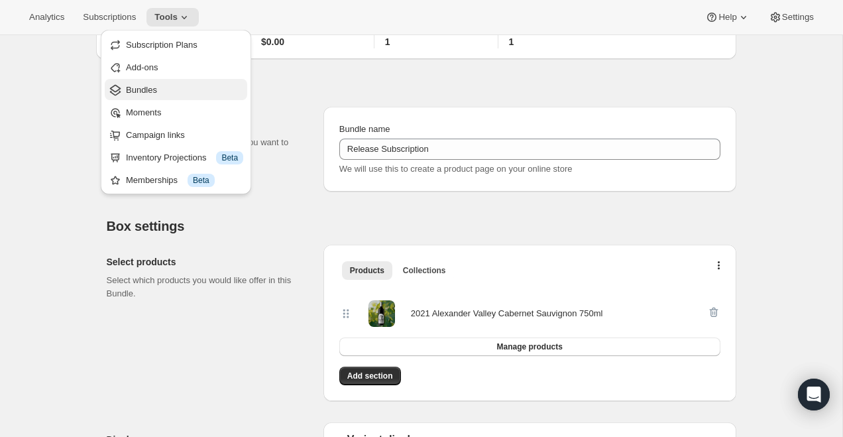
click at [173, 91] on span "Bundles" at bounding box center [184, 89] width 117 height 13
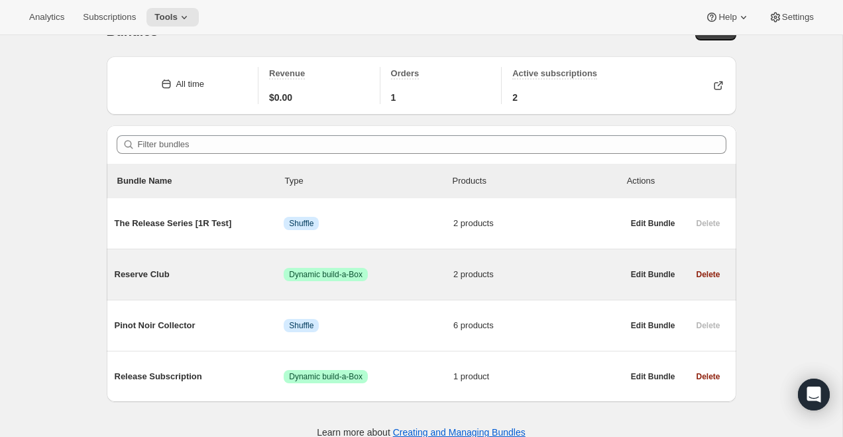
scroll to position [46, 0]
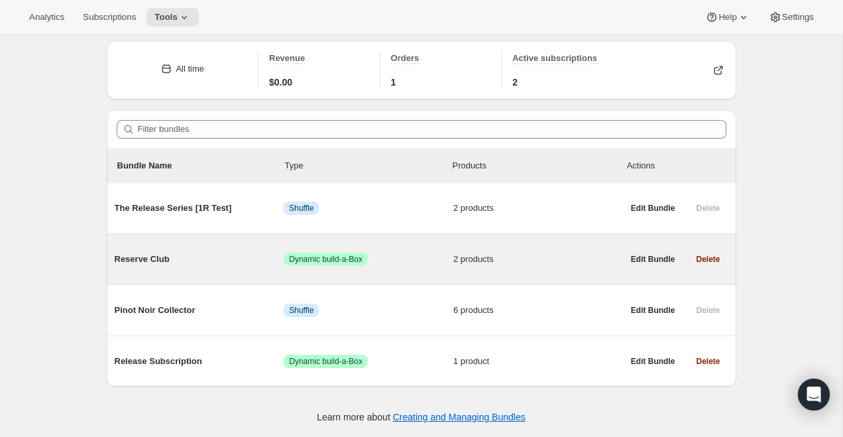
click at [153, 269] on div "Reserve Club Success Dynamic build-a-Box 2 products" at bounding box center [369, 259] width 508 height 34
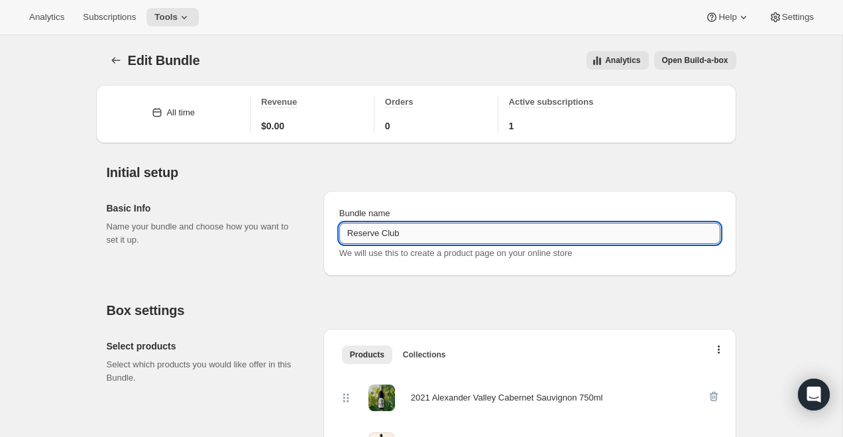
click at [418, 227] on input "Reserve Club" at bounding box center [529, 233] width 381 height 21
type input "Custom Subscription"
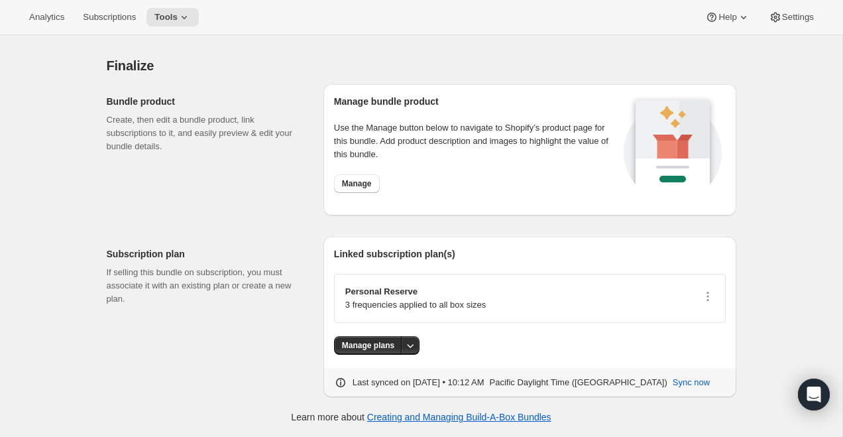
scroll to position [1065, 0]
click at [357, 185] on span "Manage" at bounding box center [357, 184] width 30 height 11
click at [178, 15] on span "Tools" at bounding box center [165, 17] width 23 height 11
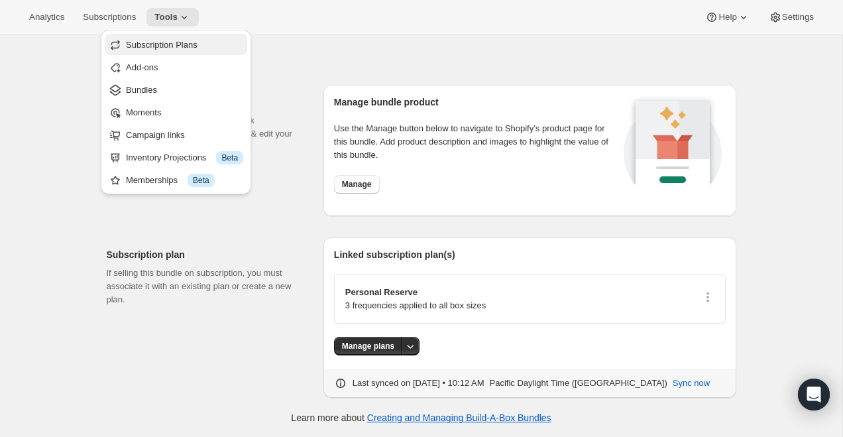
click at [165, 40] on span "Subscription Plans" at bounding box center [162, 45] width 72 height 10
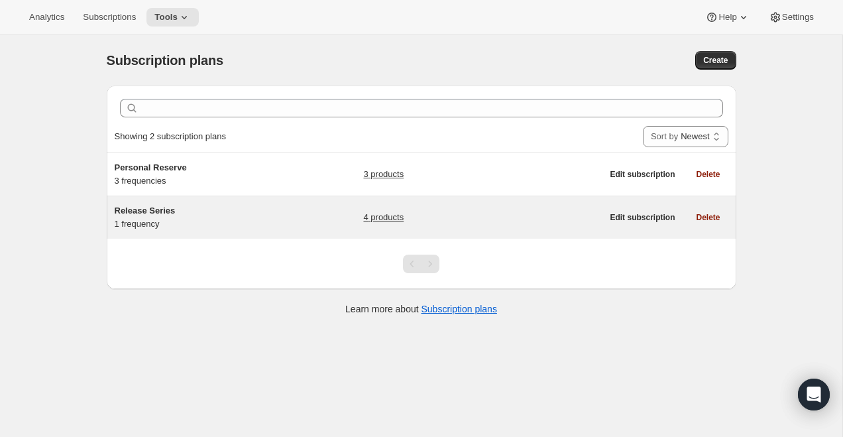
click at [143, 219] on div "Release Series 1 frequency" at bounding box center [198, 217] width 166 height 27
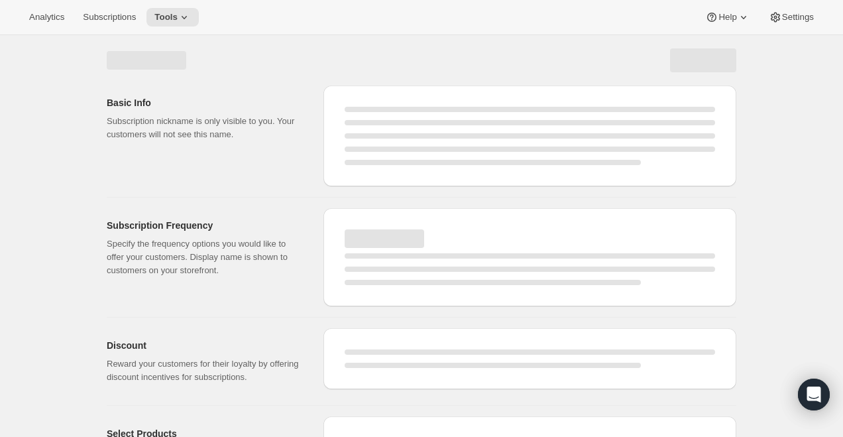
select select "WEEK"
select select "MONTH"
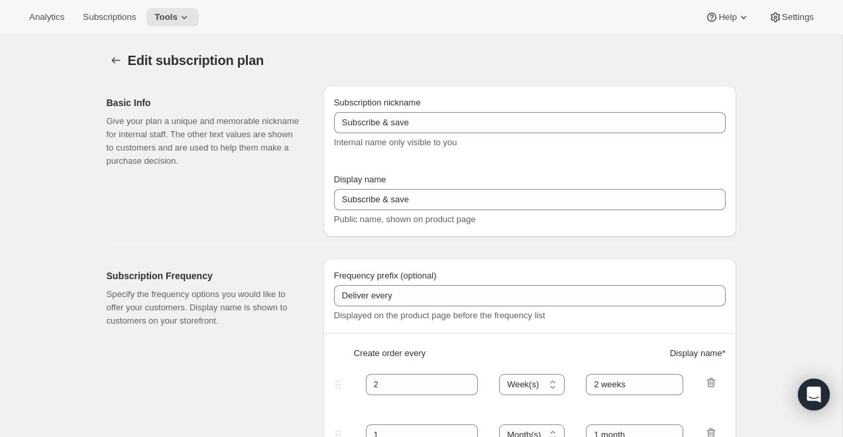
type input "Release Series"
type input "Delivered twice yearly"
type input "6"
select select "MONTH"
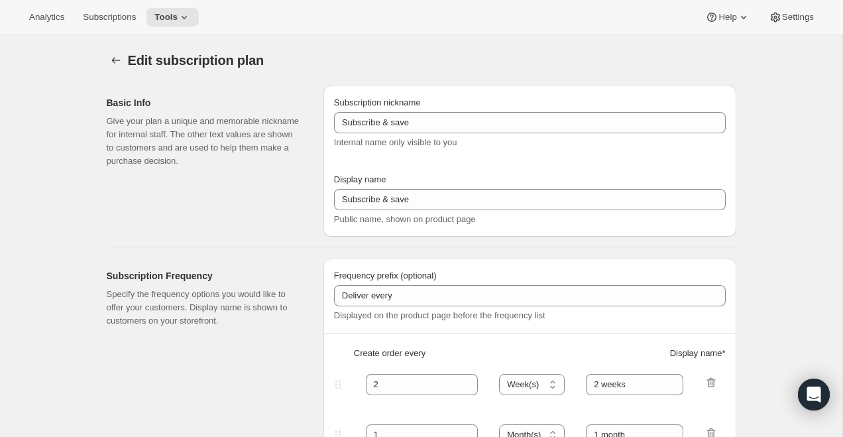
type input "(Jan, Jun)"
checkbox input "true"
select select "YEARDAY"
select select "6"
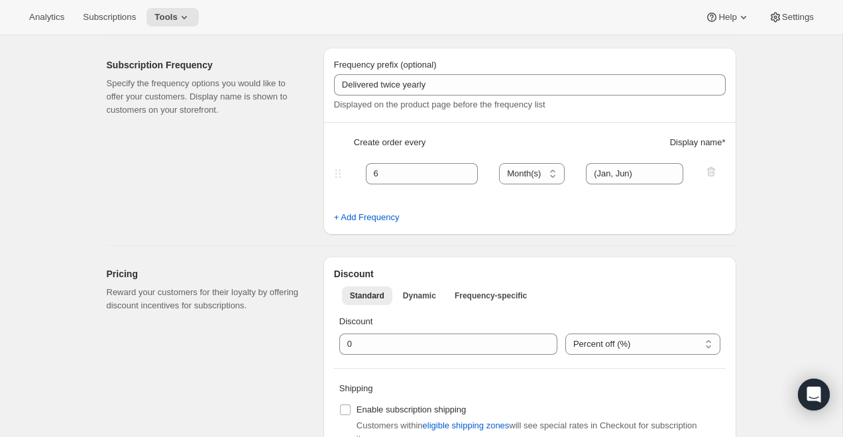
scroll to position [147, 0]
